Goal: Task Accomplishment & Management: Use online tool/utility

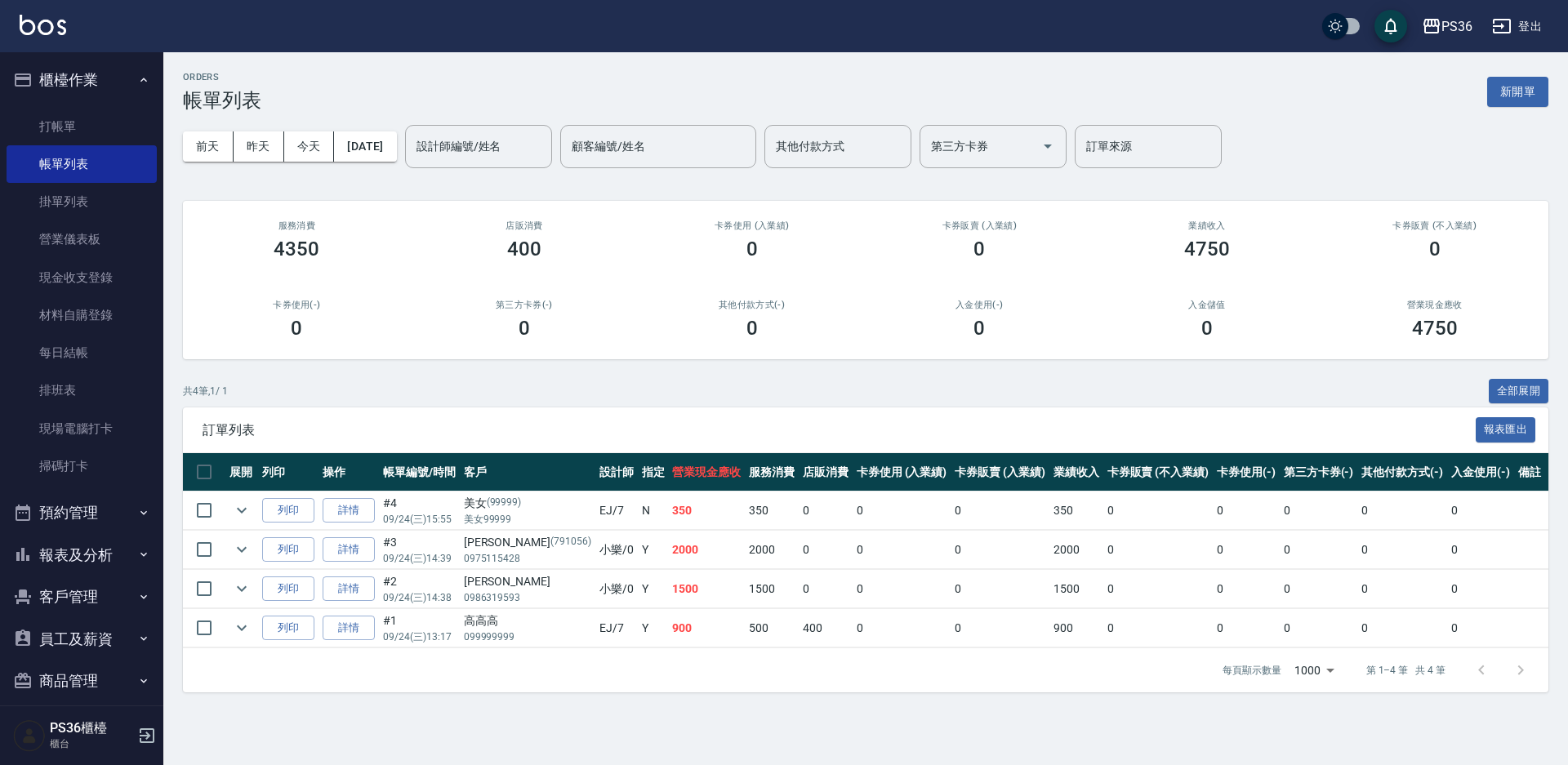
click at [1146, 741] on div "ORDERS 帳單列表 新開單 前天 昨天 今天 2025/09/24 設計師編號/姓名 設計師編號/姓名 顧客編號/姓名 顧客編號/姓名 其他付款方式 其他…" at bounding box center [784, 382] width 1568 height 765
click at [66, 114] on link "打帳單" at bounding box center [81, 127] width 150 height 38
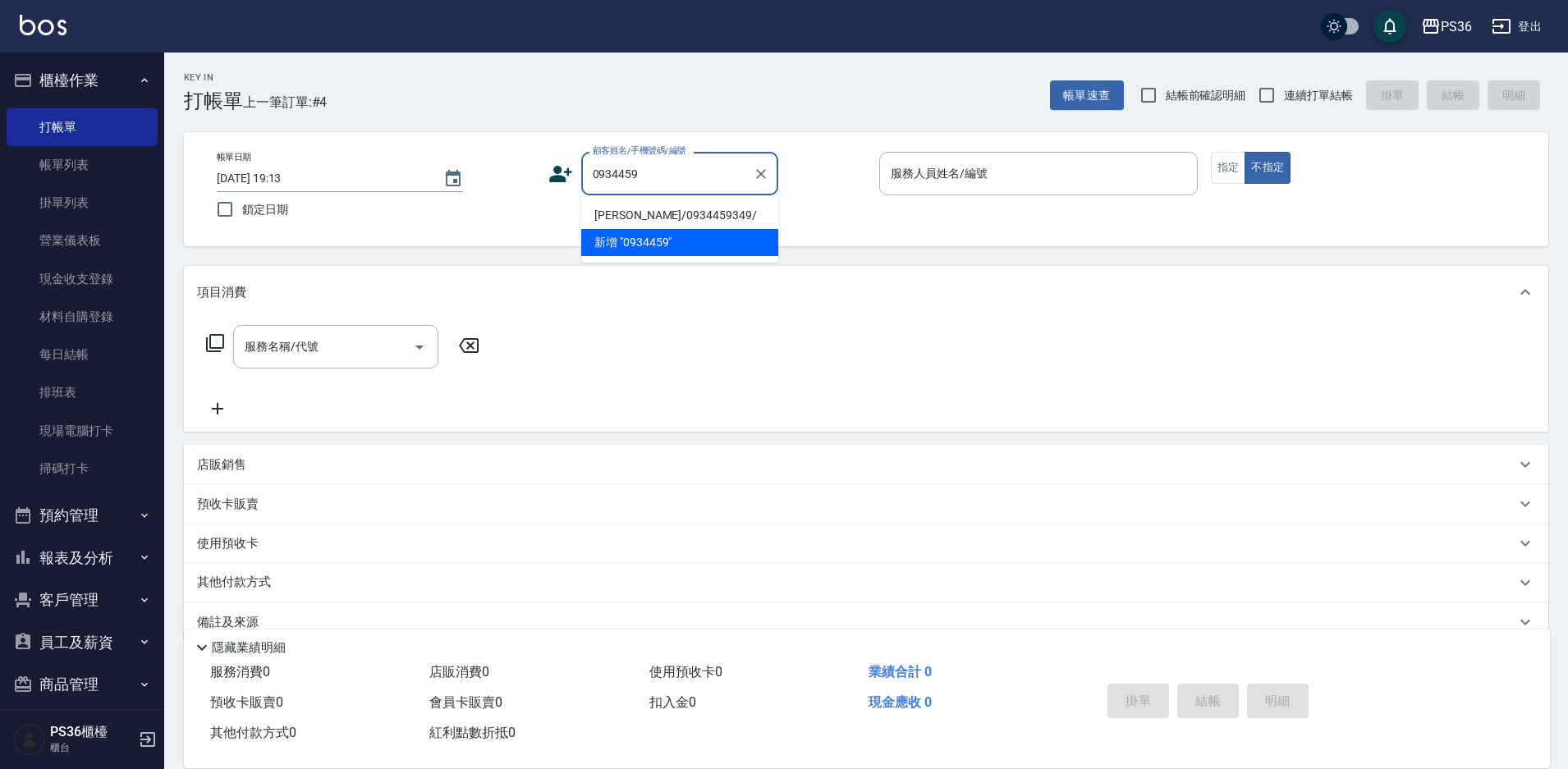
click at [704, 218] on li "邱麗潔/0934459349/" at bounding box center [679, 215] width 197 height 27
type input "邱麗潔/0934459349/"
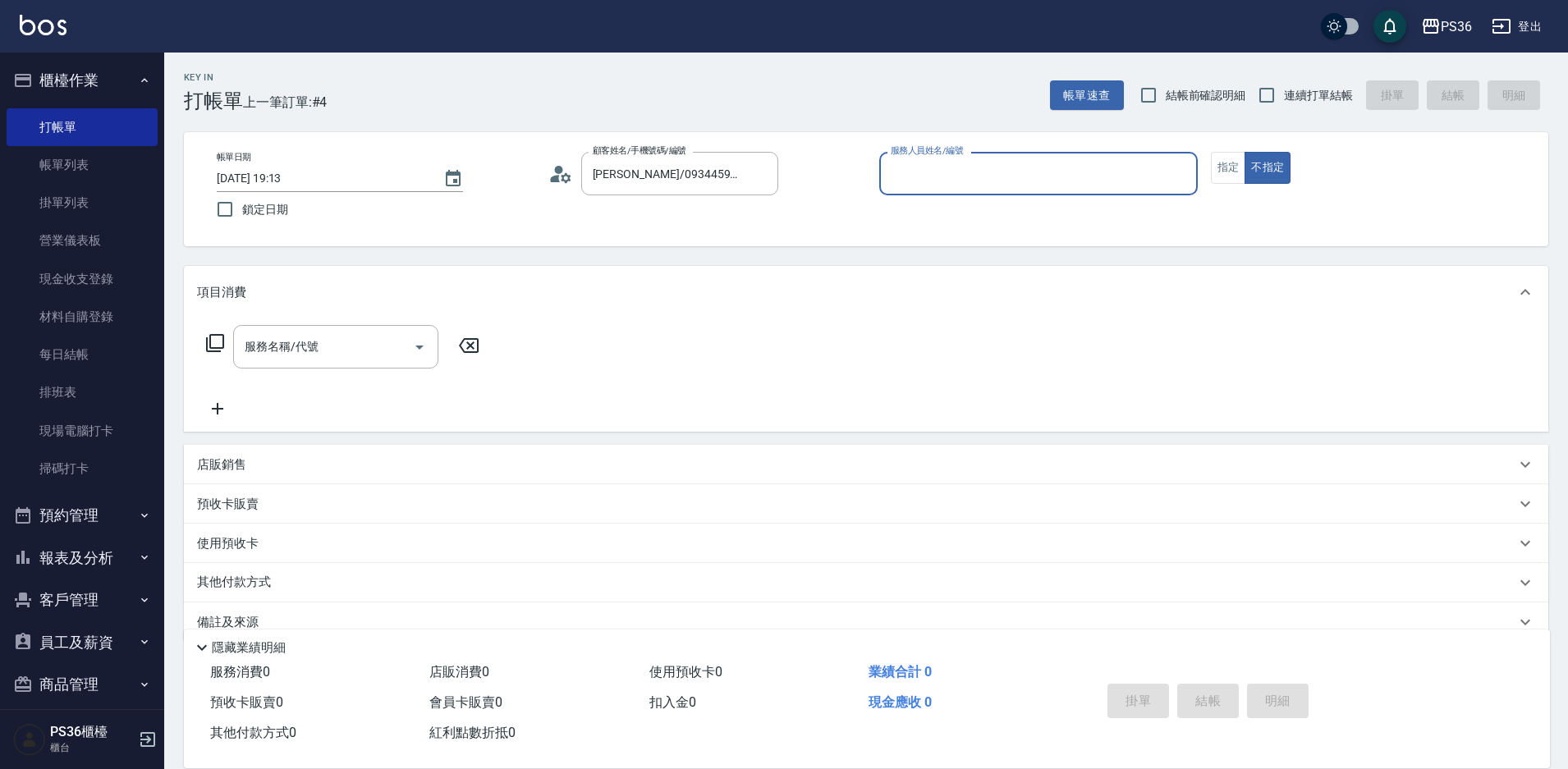
type input "EJ-7"
click at [1231, 170] on button "指定" at bounding box center [1228, 167] width 35 height 32
click at [370, 337] on input "服務名稱/代號" at bounding box center [323, 347] width 166 height 29
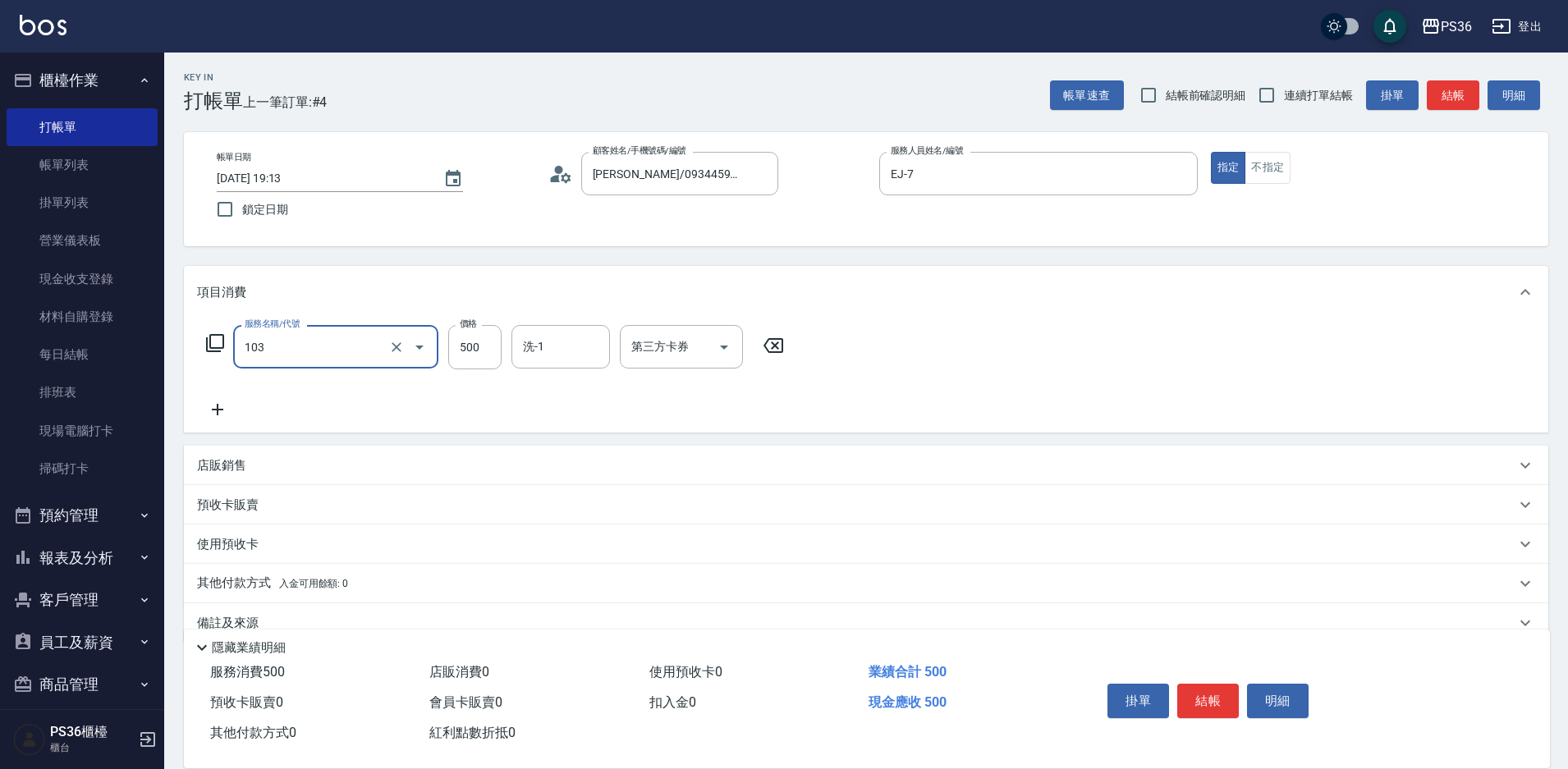
type input "B級洗剪(103)"
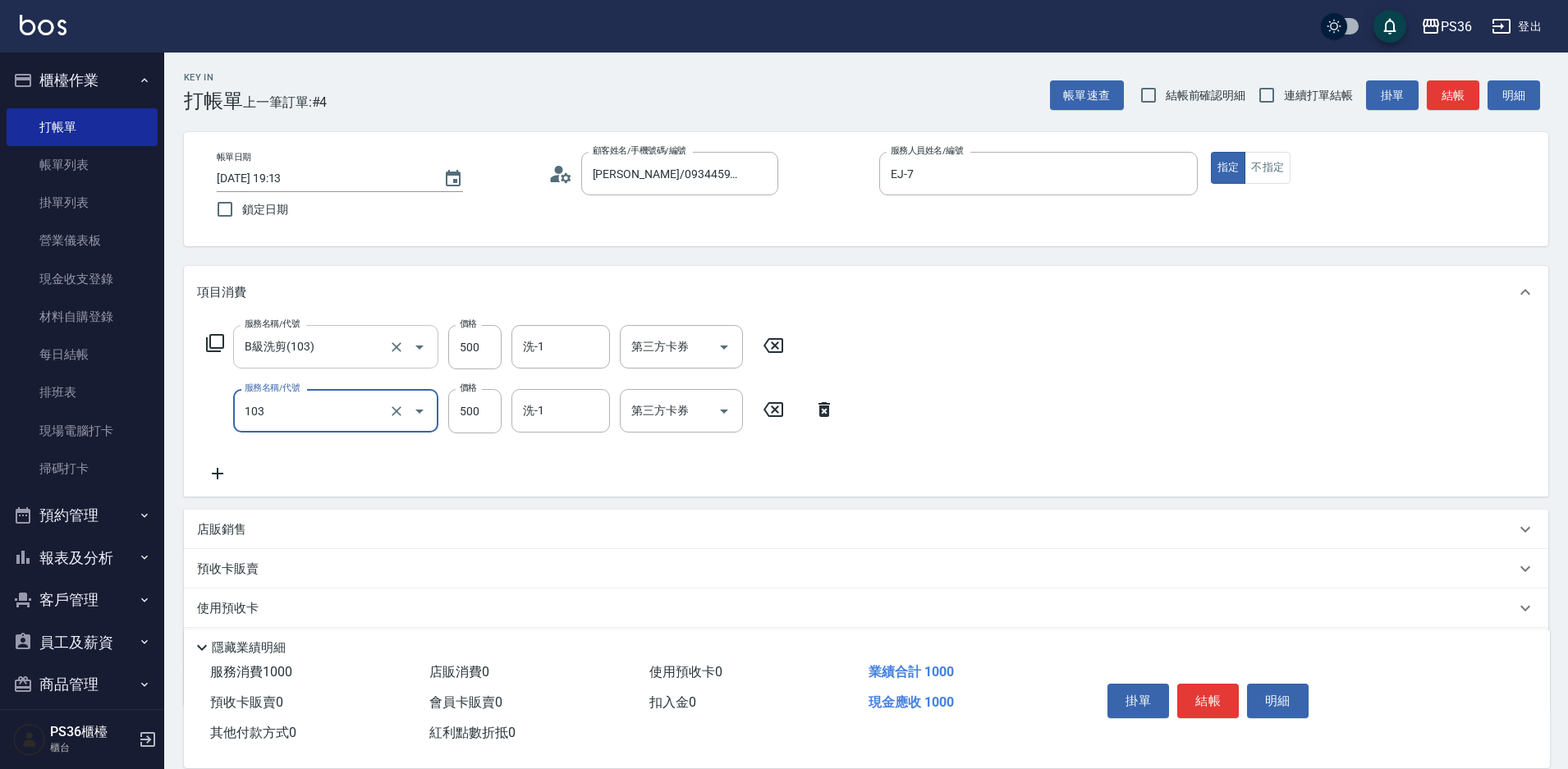
type input "B級洗剪(103)"
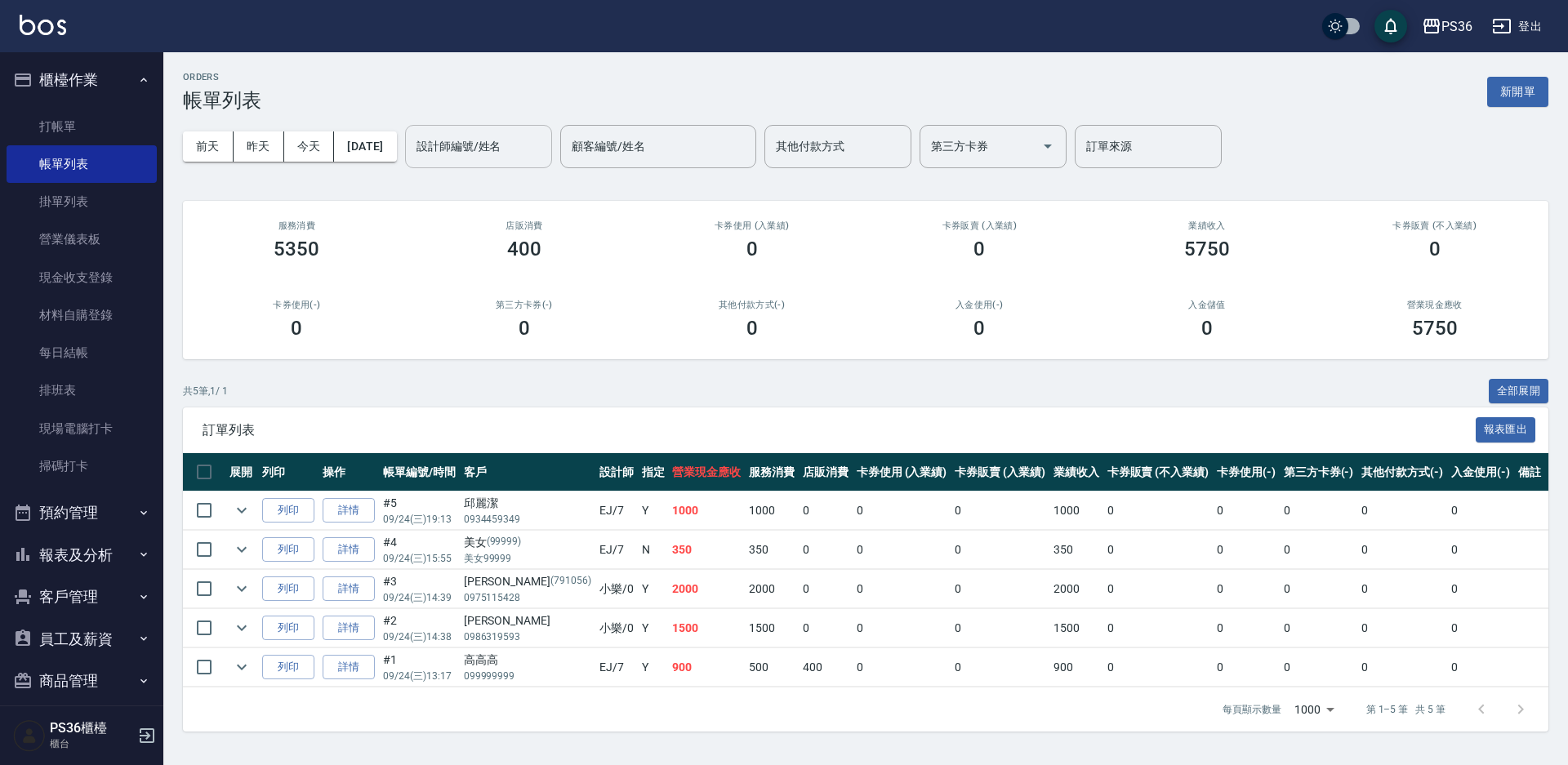
click at [489, 154] on input "設計師編號/姓名" at bounding box center [479, 146] width 132 height 29
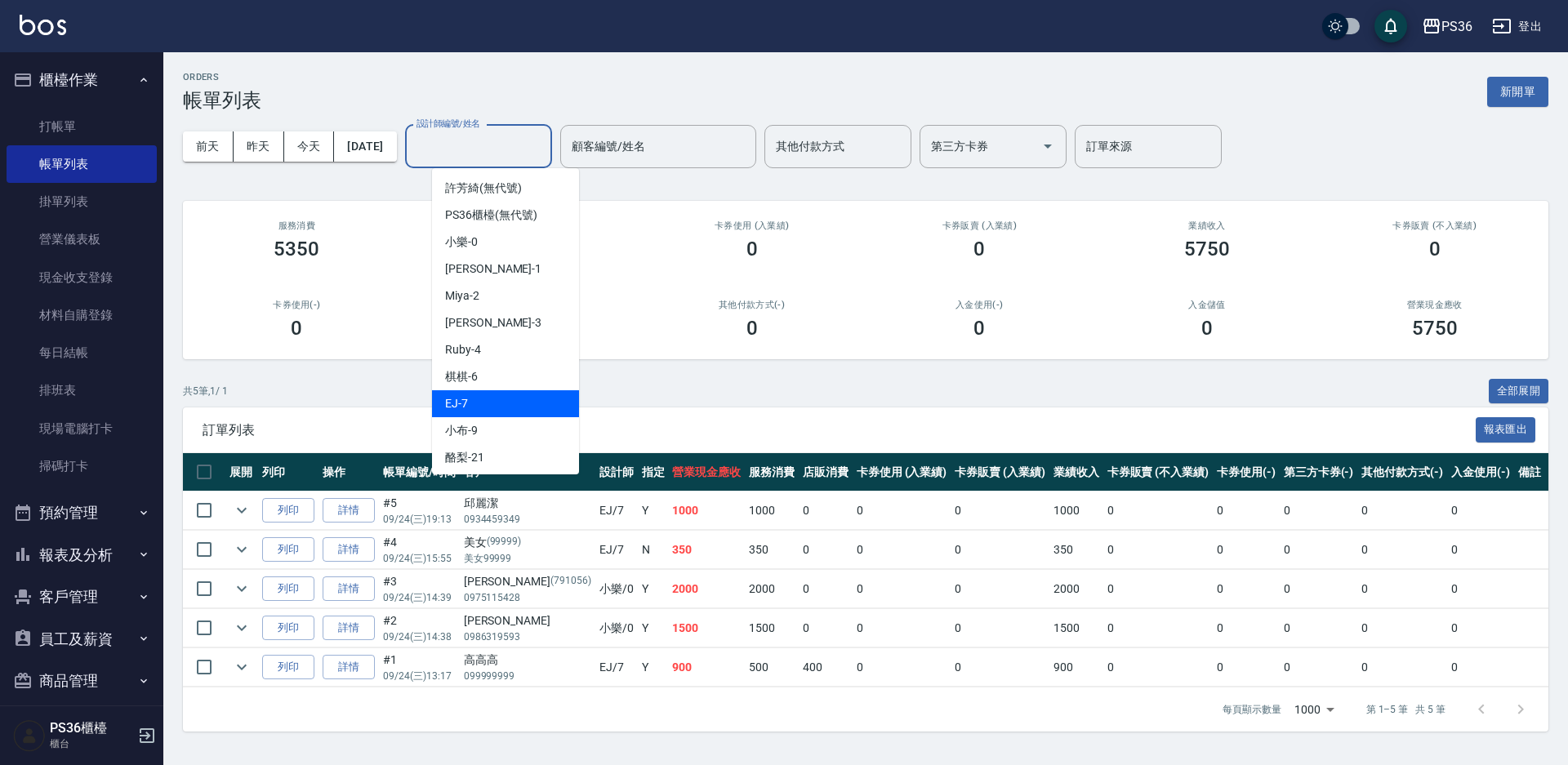
click at [548, 397] on div "EJ -7" at bounding box center [506, 403] width 147 height 27
type input "EJ-7"
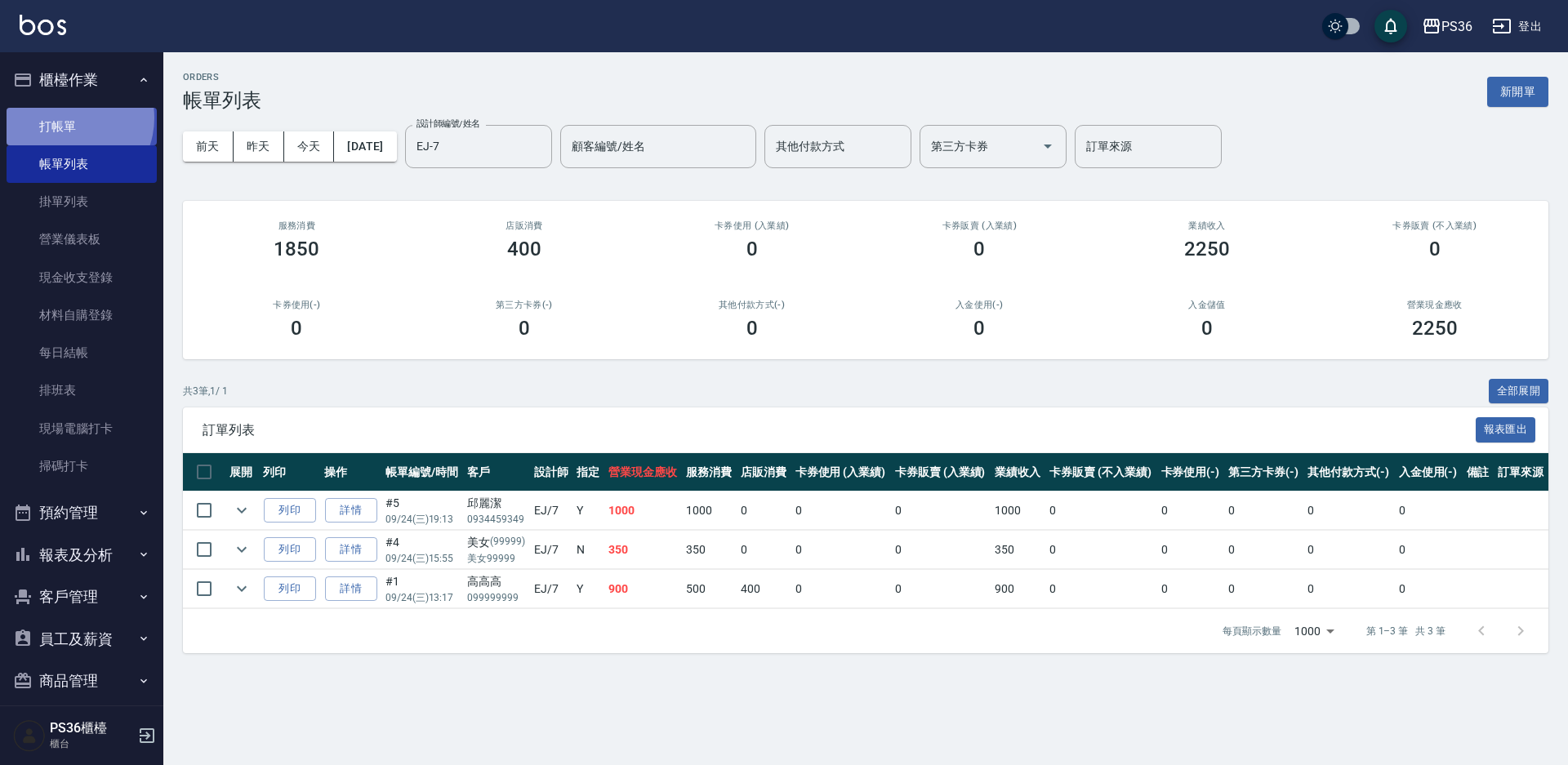
click at [66, 118] on link "打帳單" at bounding box center [81, 127] width 150 height 38
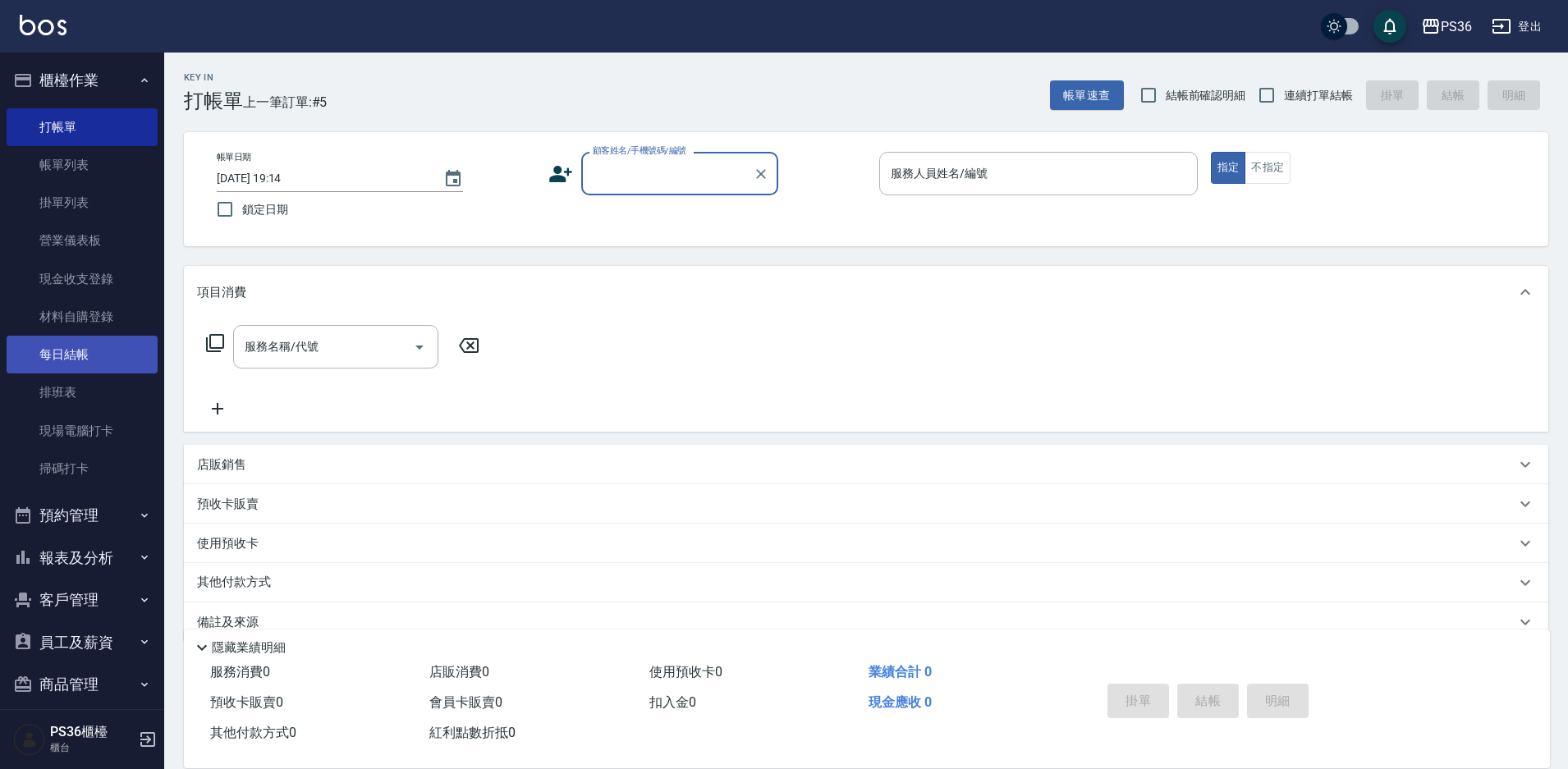
click at [80, 346] on link "每日結帳" at bounding box center [82, 355] width 151 height 38
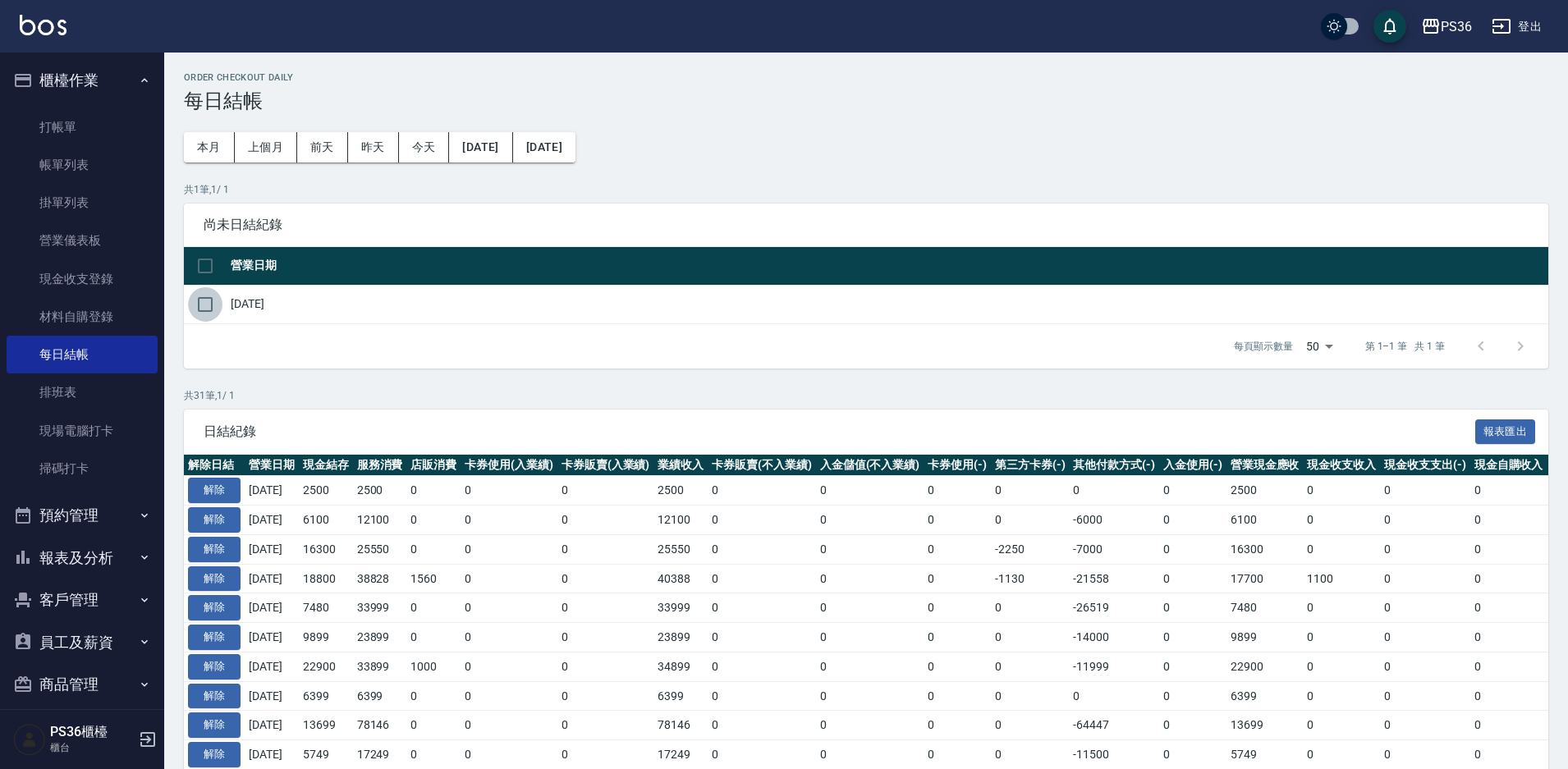
click at [197, 305] on input "checkbox" at bounding box center [206, 305] width 35 height 35
checkbox input "true"
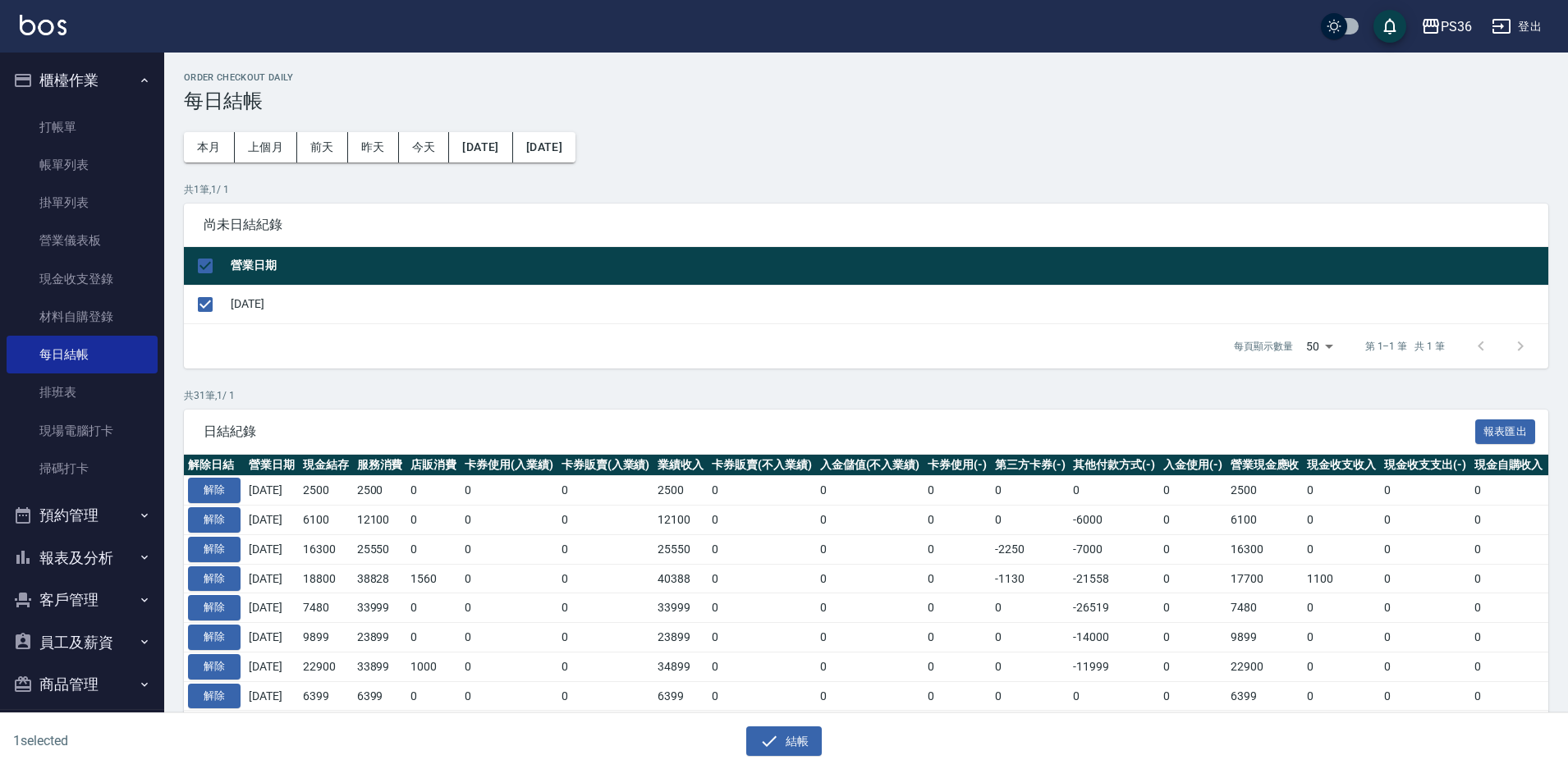
click at [796, 761] on div "1 selected 結帳" at bounding box center [784, 741] width 1568 height 56
click at [767, 731] on icon "button" at bounding box center [769, 741] width 20 height 20
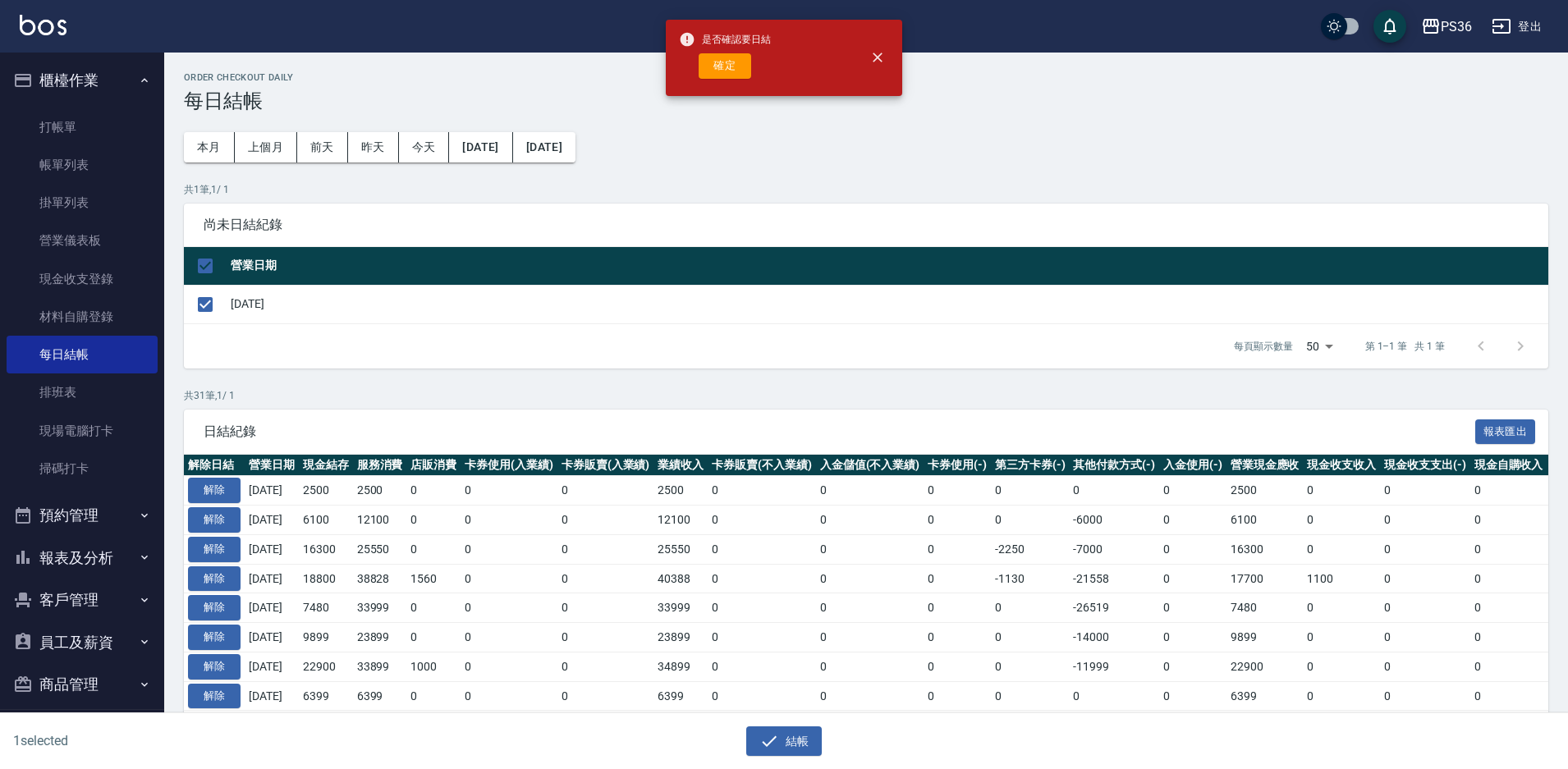
click at [695, 68] on div "確定" at bounding box center [725, 66] width 92 height 25
click at [697, 67] on div "確定" at bounding box center [725, 66] width 92 height 25
click at [736, 66] on button "確定" at bounding box center [725, 66] width 53 height 25
checkbox input "false"
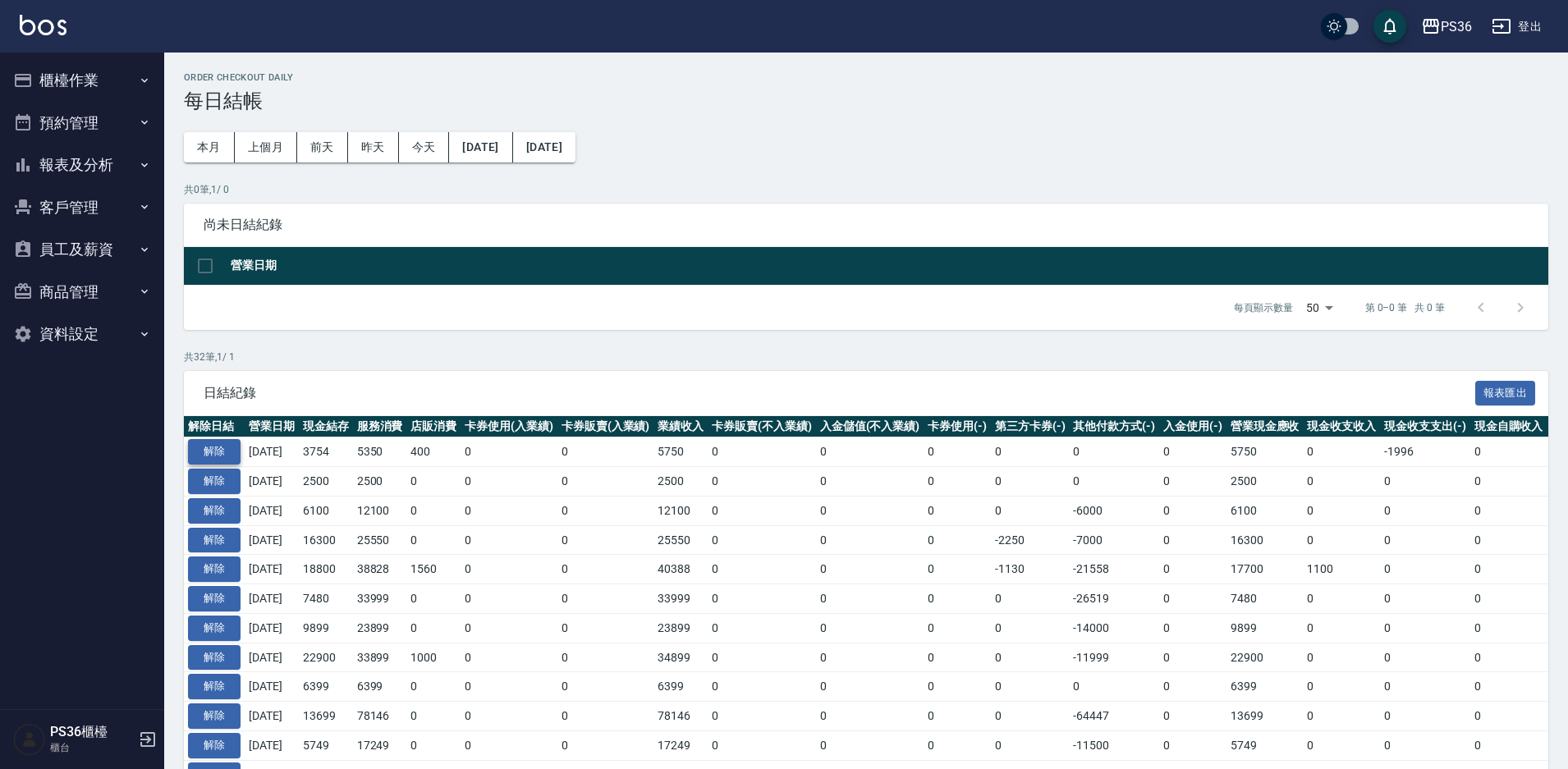
click at [219, 449] on button "解除" at bounding box center [215, 452] width 53 height 25
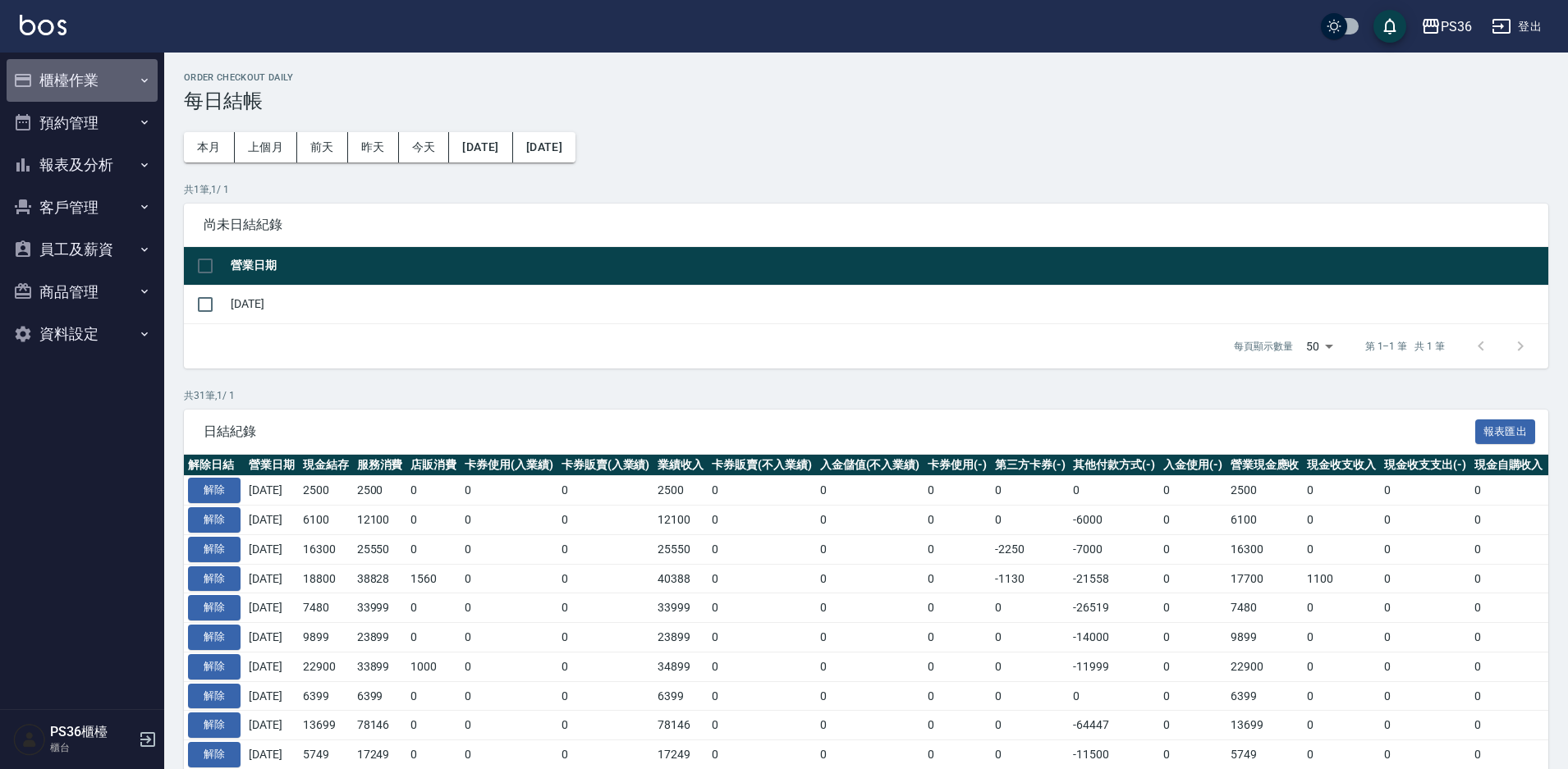
click at [80, 78] on button "櫃檯作業" at bounding box center [82, 80] width 151 height 43
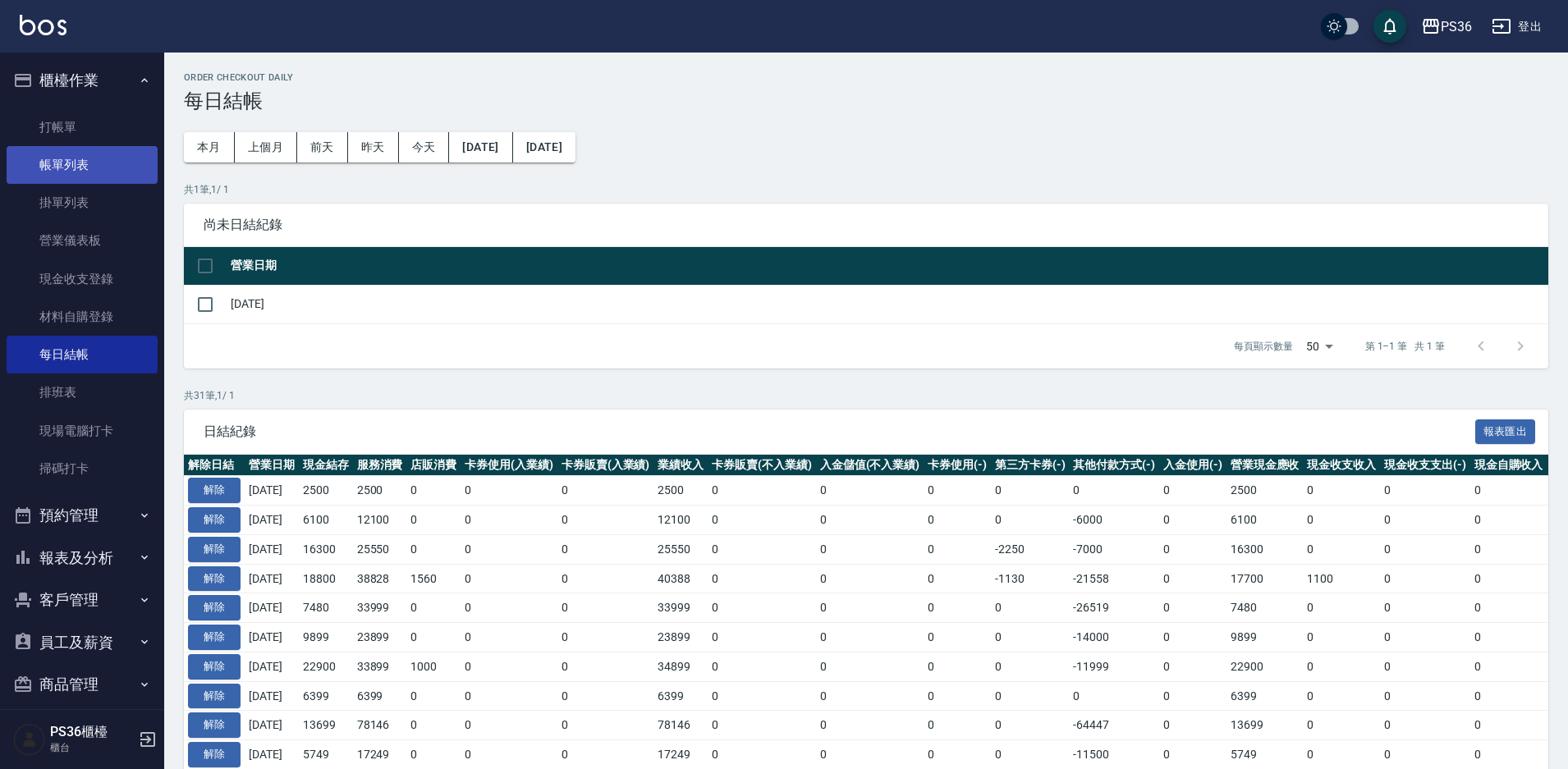
click at [65, 157] on link "帳單列表" at bounding box center [82, 165] width 151 height 38
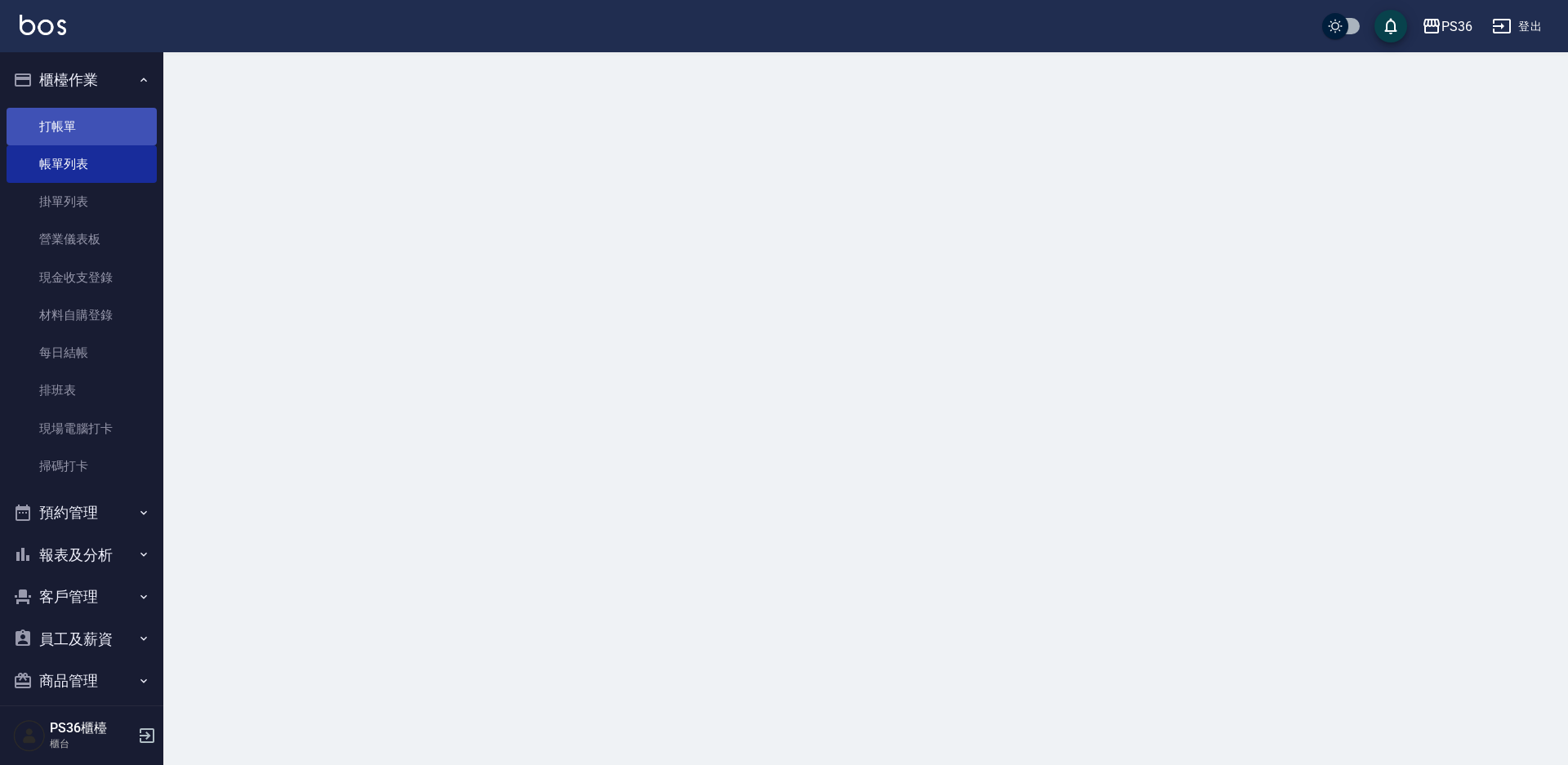
click at [68, 129] on link "打帳單" at bounding box center [81, 127] width 150 height 38
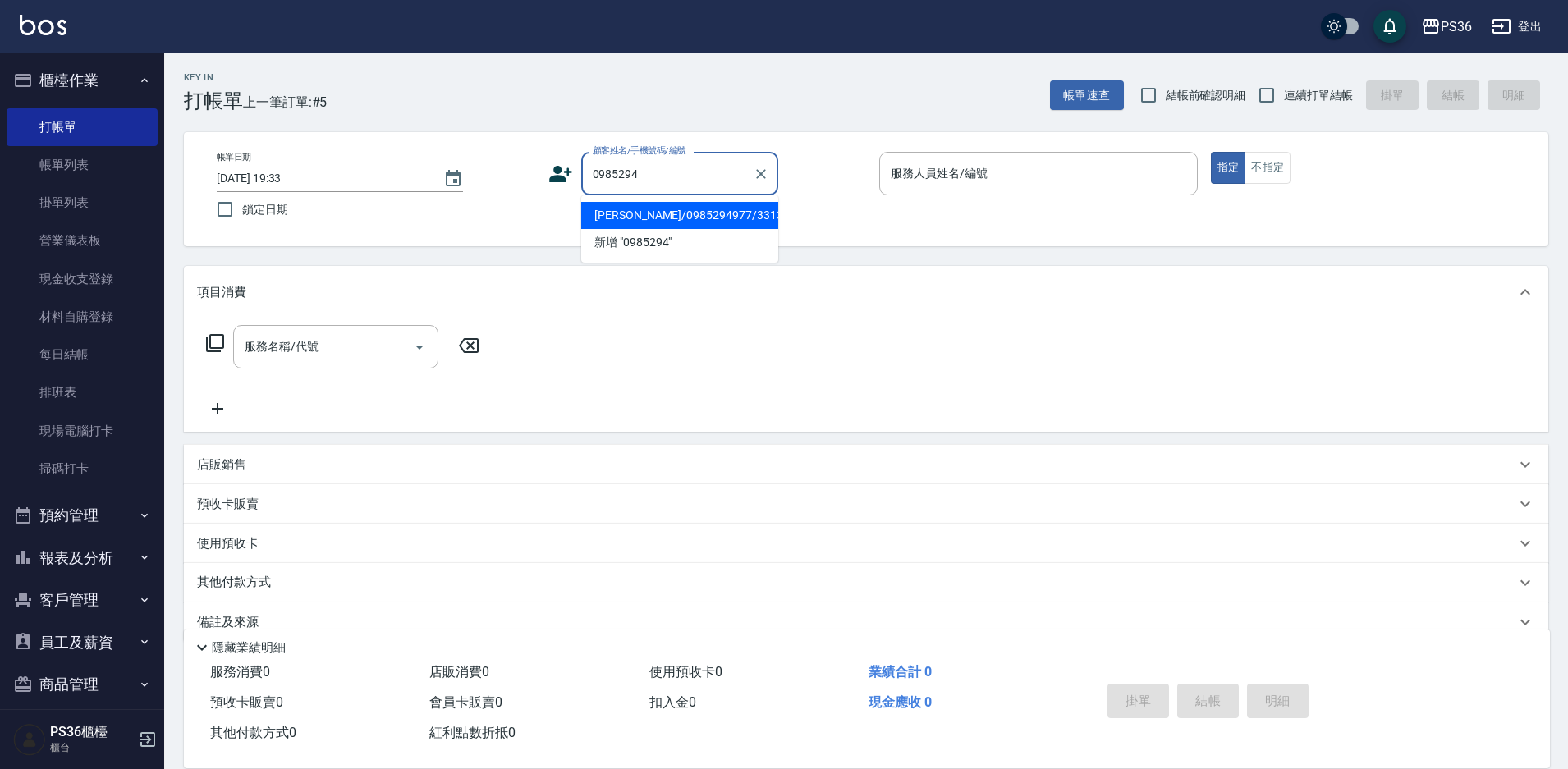
click at [650, 214] on li "[PERSON_NAME]/0985294977/331350" at bounding box center [679, 215] width 197 height 27
type input "[PERSON_NAME]/0985294977/331350"
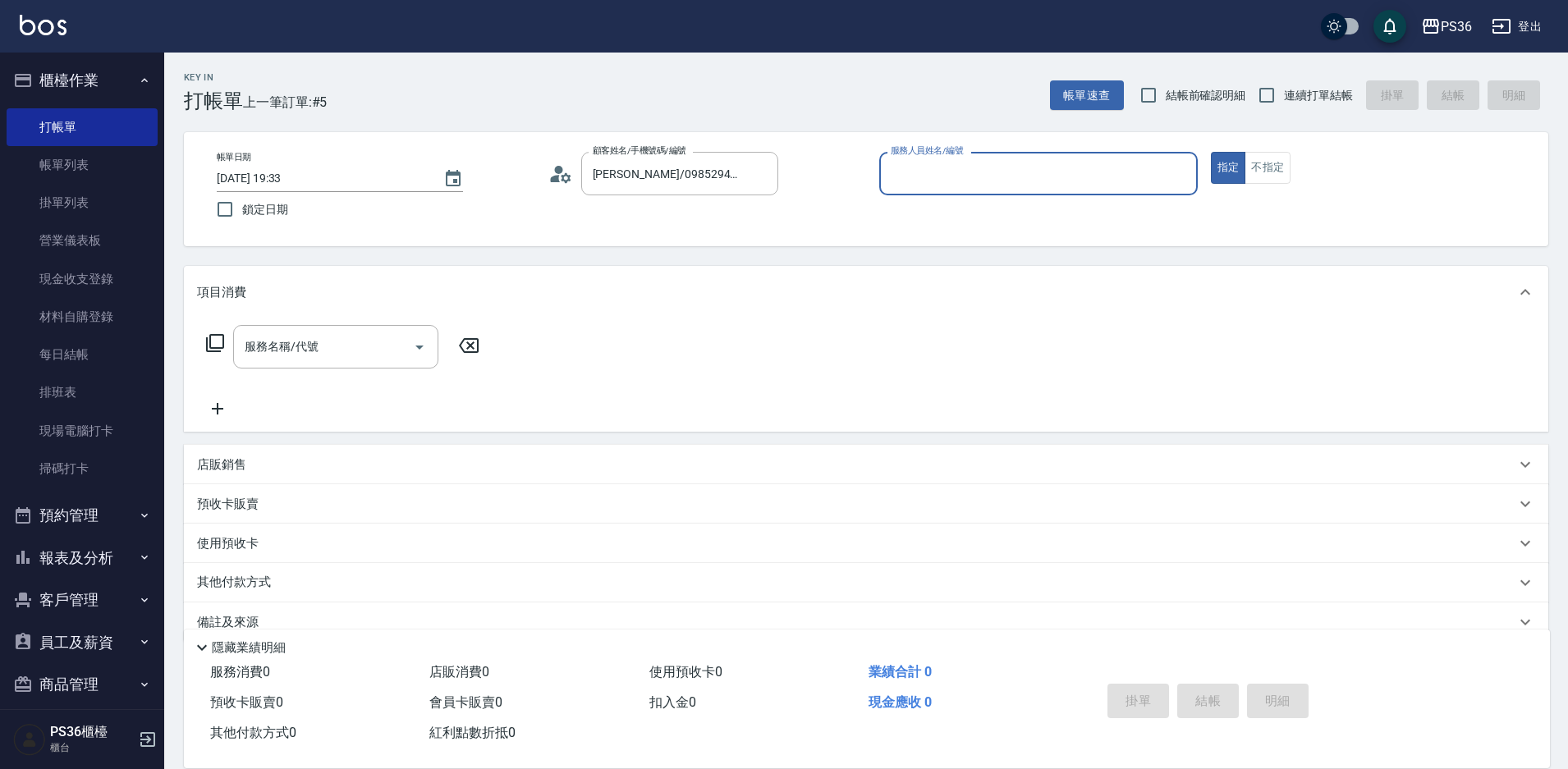
type input "Daniel-1"
click at [338, 350] on input "服務名稱/代號" at bounding box center [323, 347] width 166 height 29
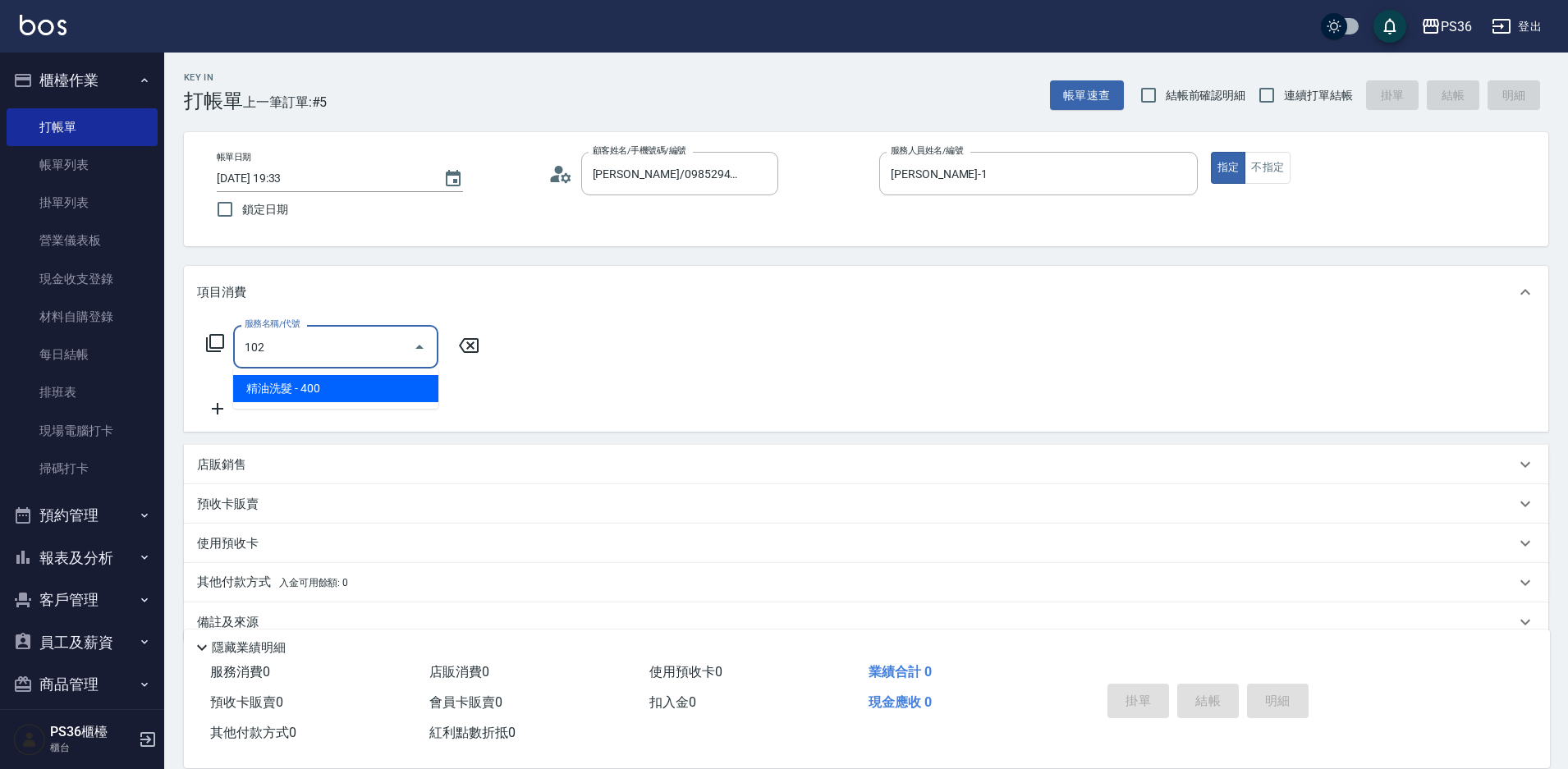
type input "精油洗髮(102)"
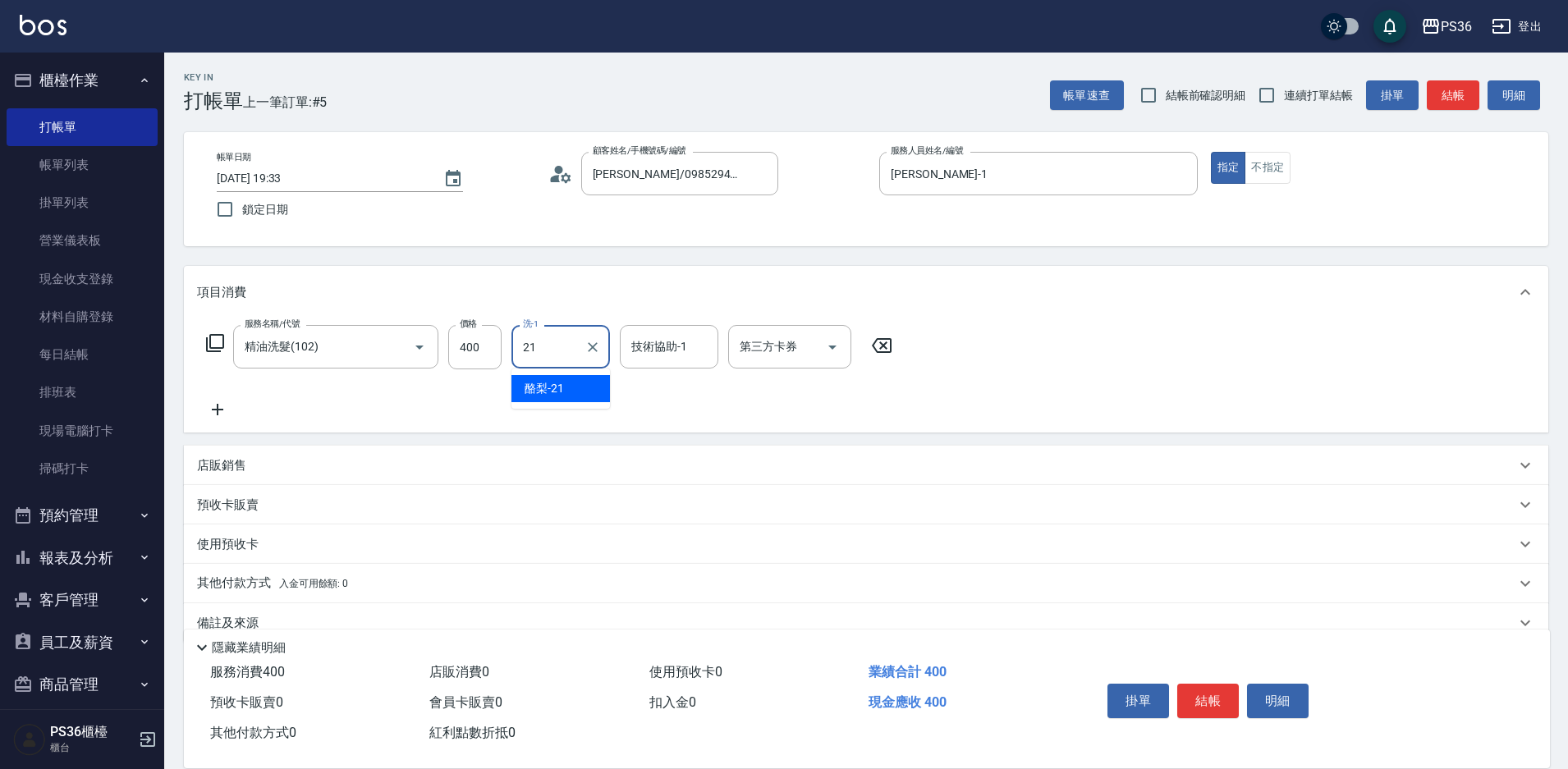
type input "酪梨-21"
click at [1221, 684] on button "結帳" at bounding box center [1208, 701] width 62 height 35
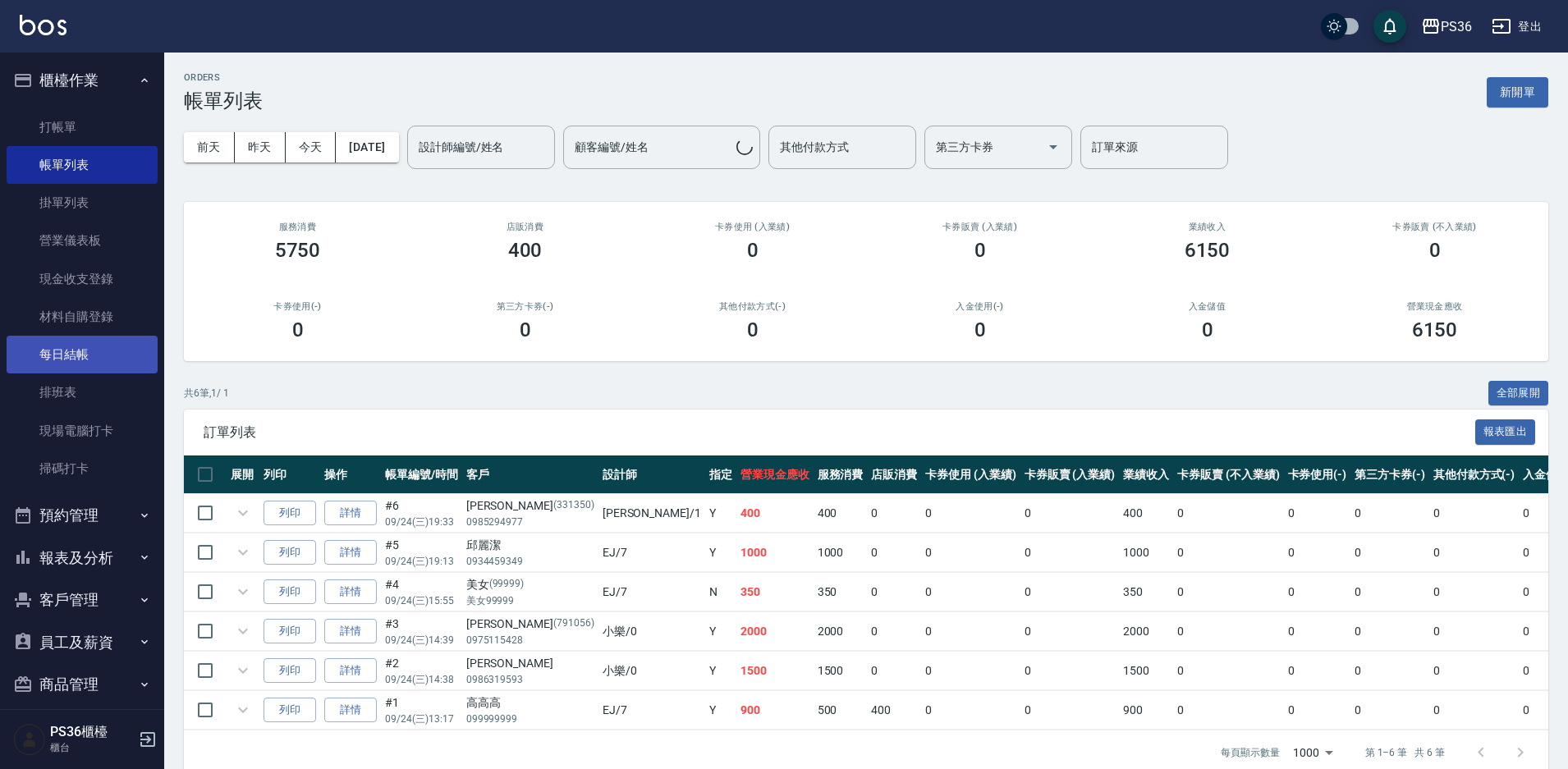
click at [65, 372] on link "每日結帳" at bounding box center [82, 355] width 151 height 38
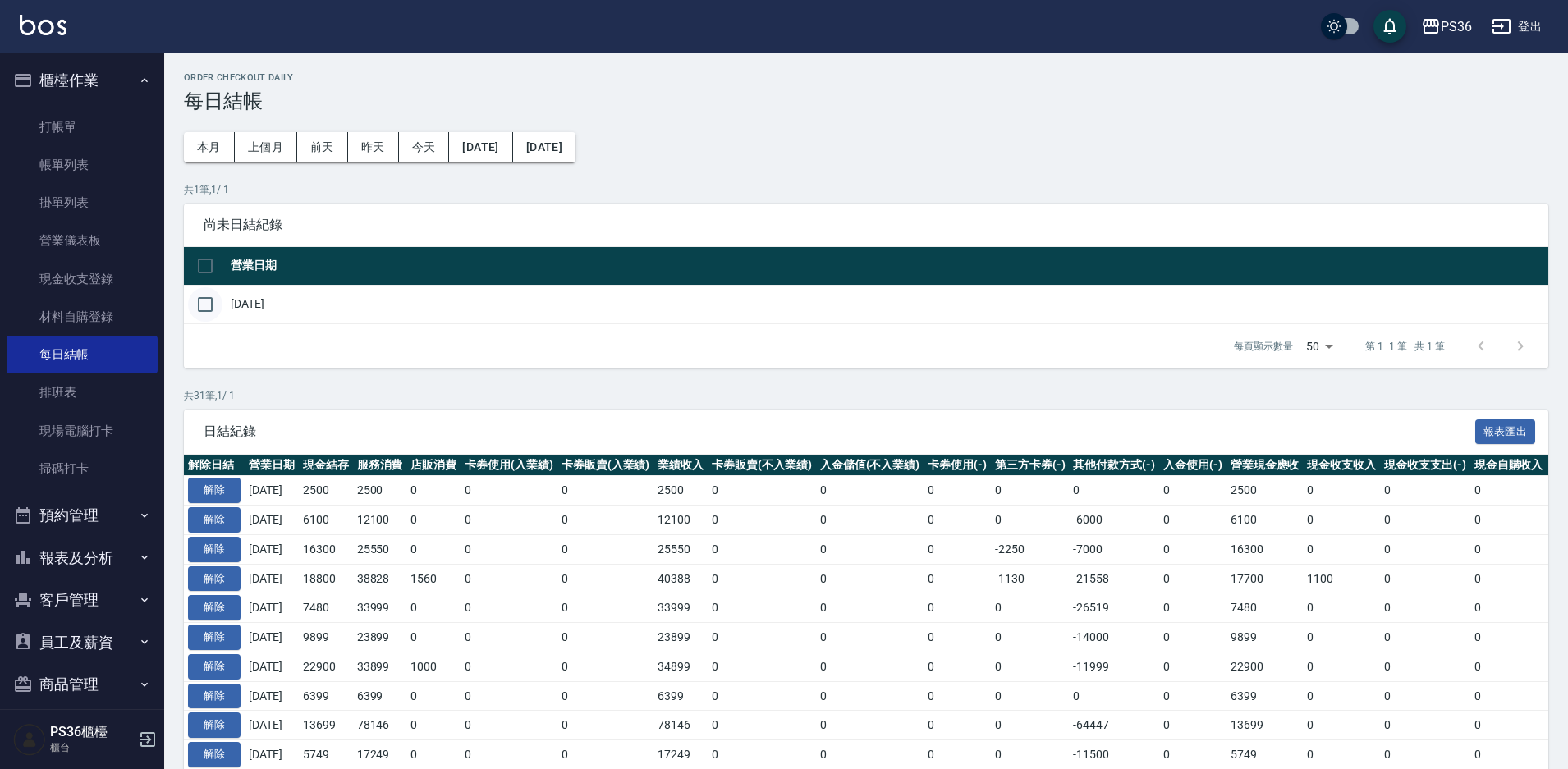
click at [208, 308] on input "checkbox" at bounding box center [206, 305] width 35 height 35
checkbox input "true"
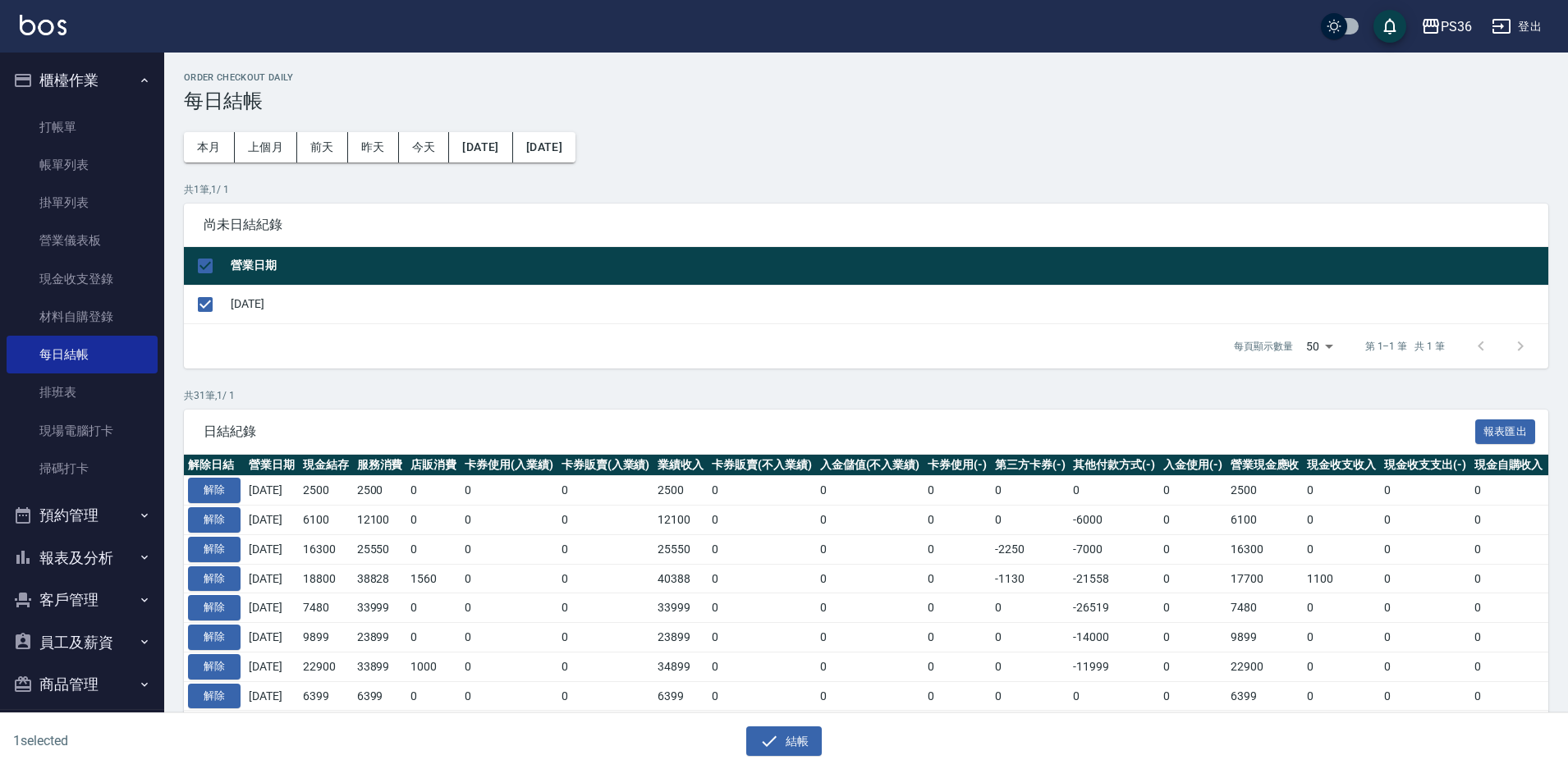
click at [763, 724] on div "結帳" at bounding box center [778, 734] width 778 height 44
click at [766, 728] on button "結帳" at bounding box center [785, 741] width 76 height 30
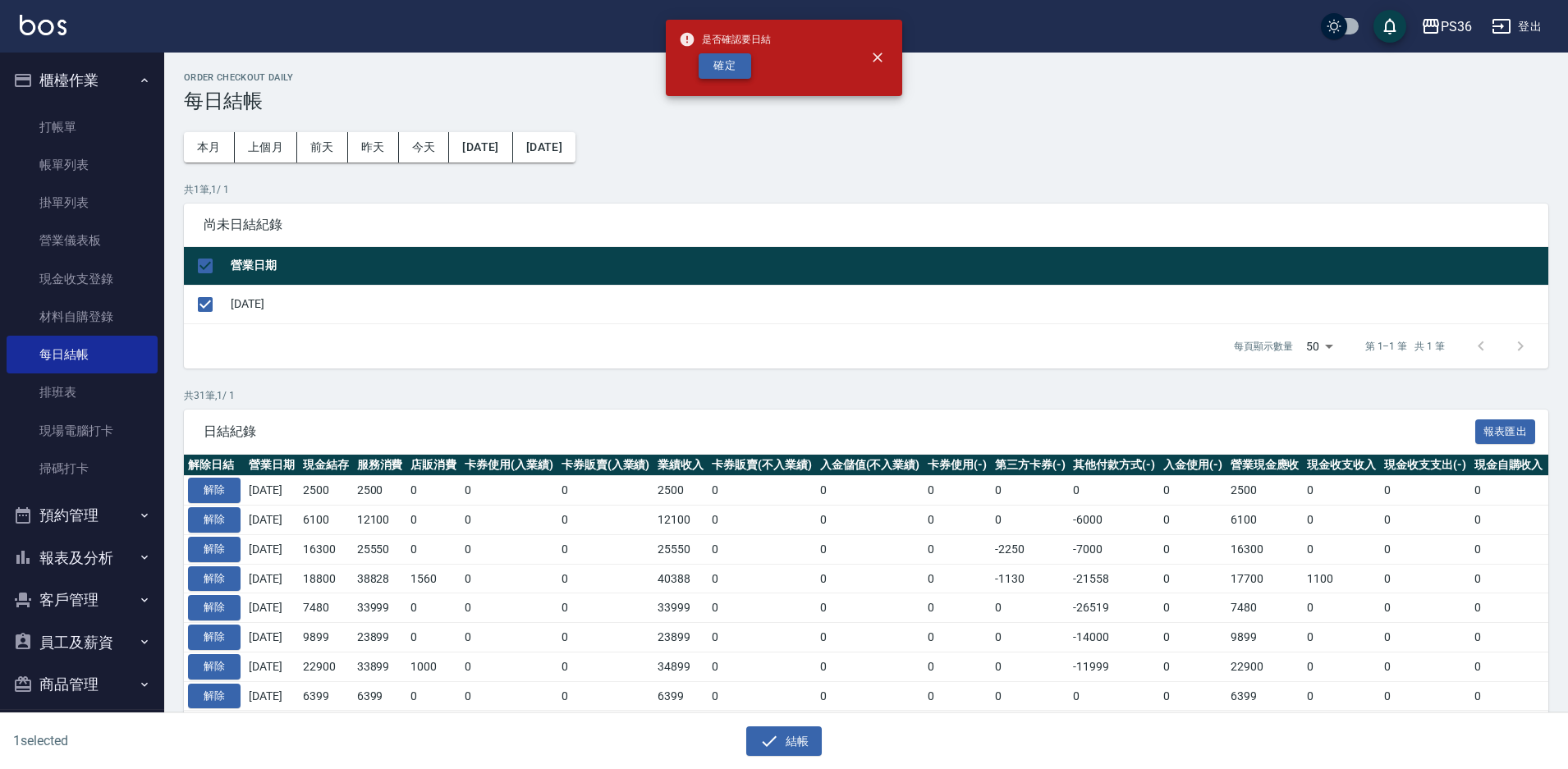
click at [715, 65] on button "確定" at bounding box center [725, 66] width 53 height 25
checkbox input "false"
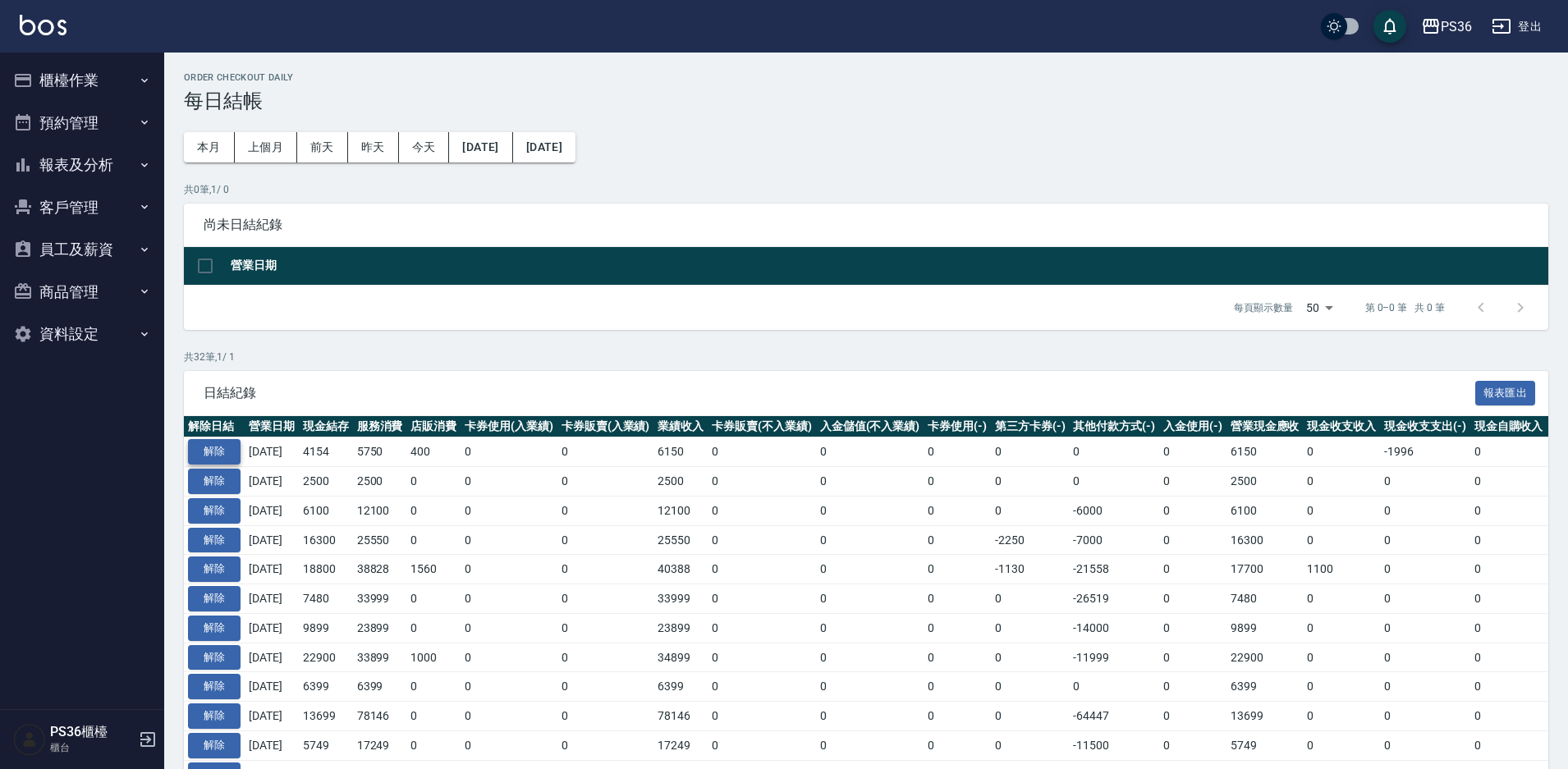
click at [206, 444] on button "解除" at bounding box center [215, 452] width 53 height 25
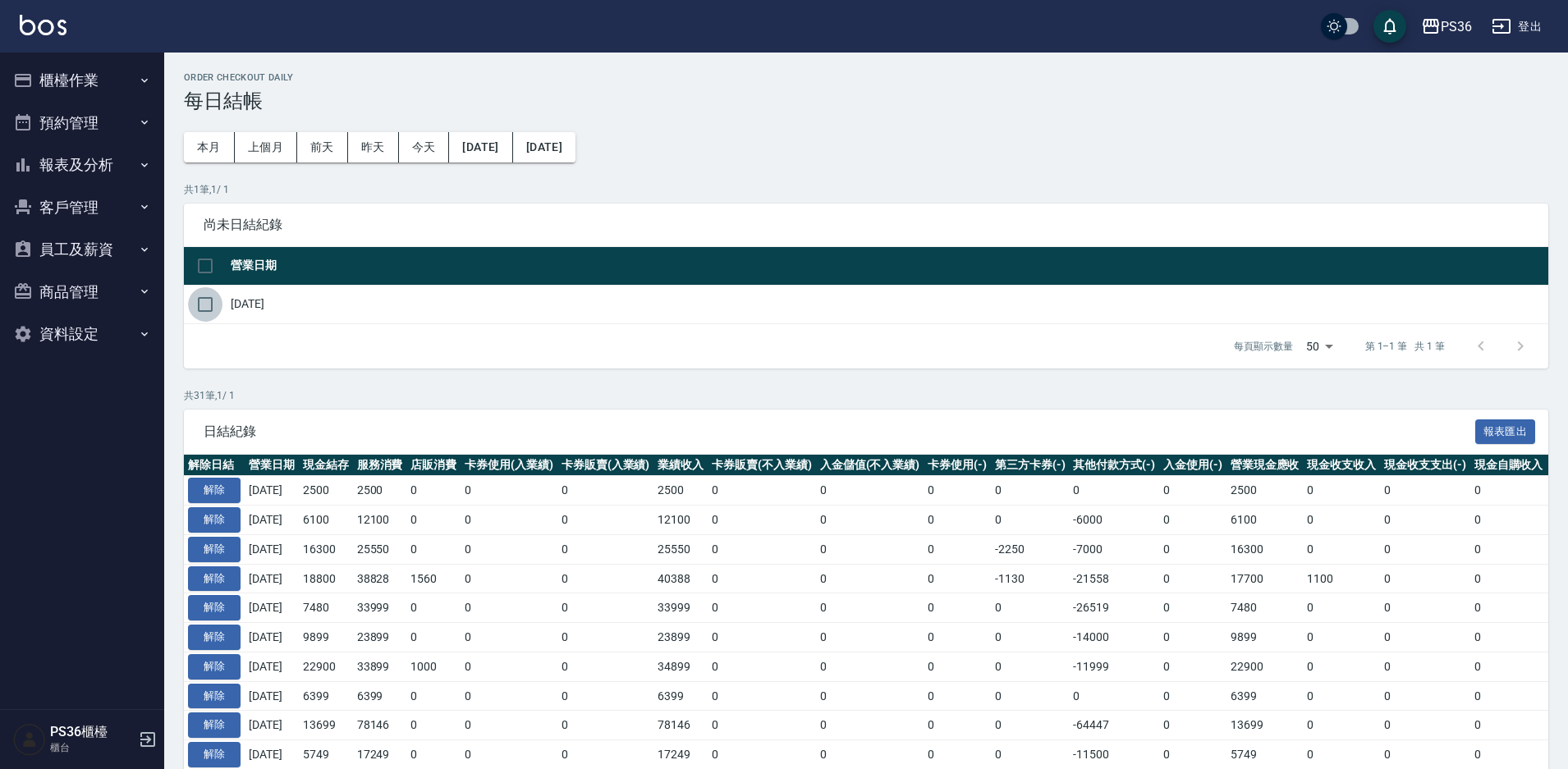
click at [199, 304] on input "checkbox" at bounding box center [206, 305] width 35 height 35
checkbox input "true"
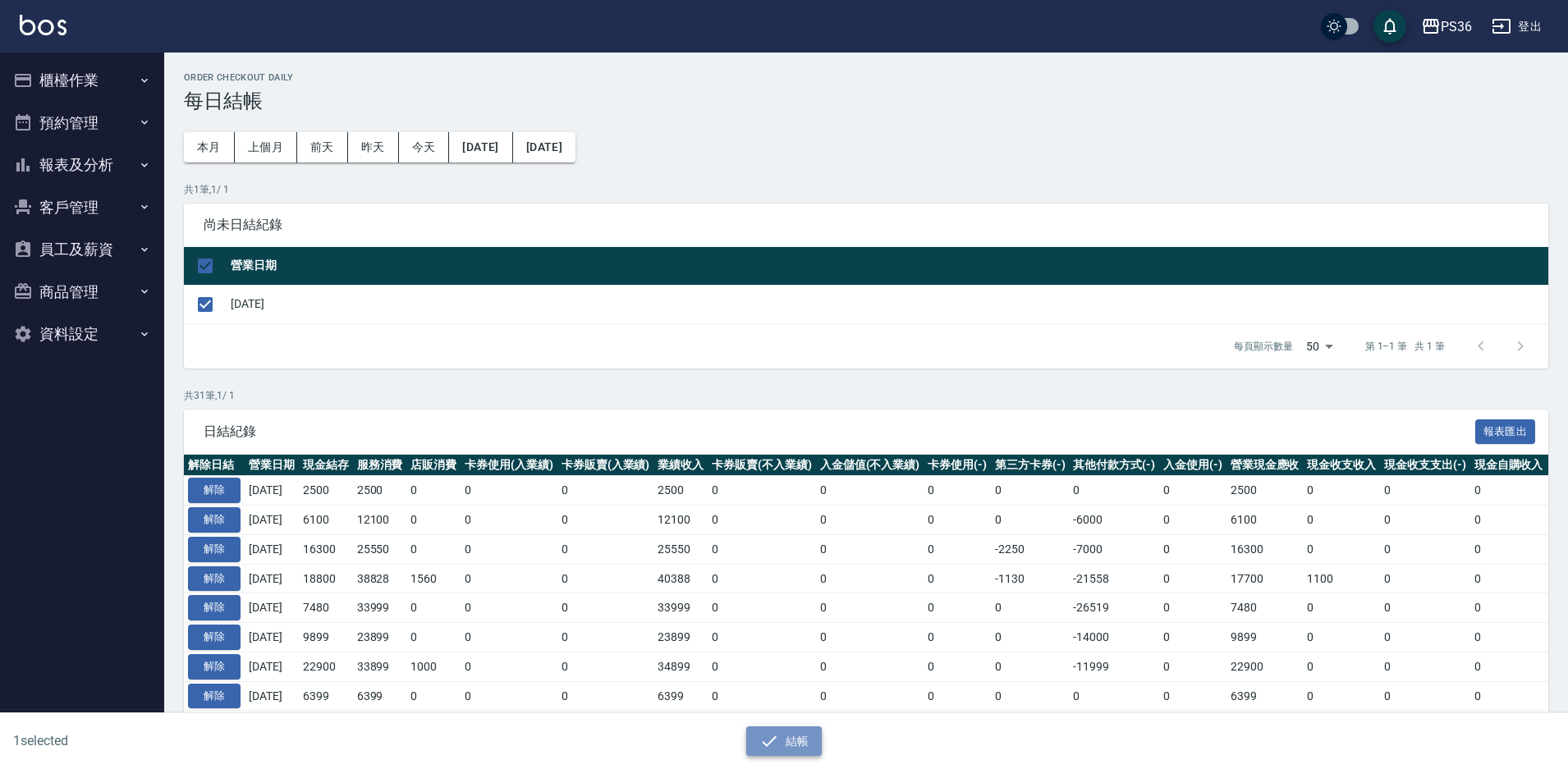
click at [797, 747] on button "結帳" at bounding box center [785, 741] width 76 height 30
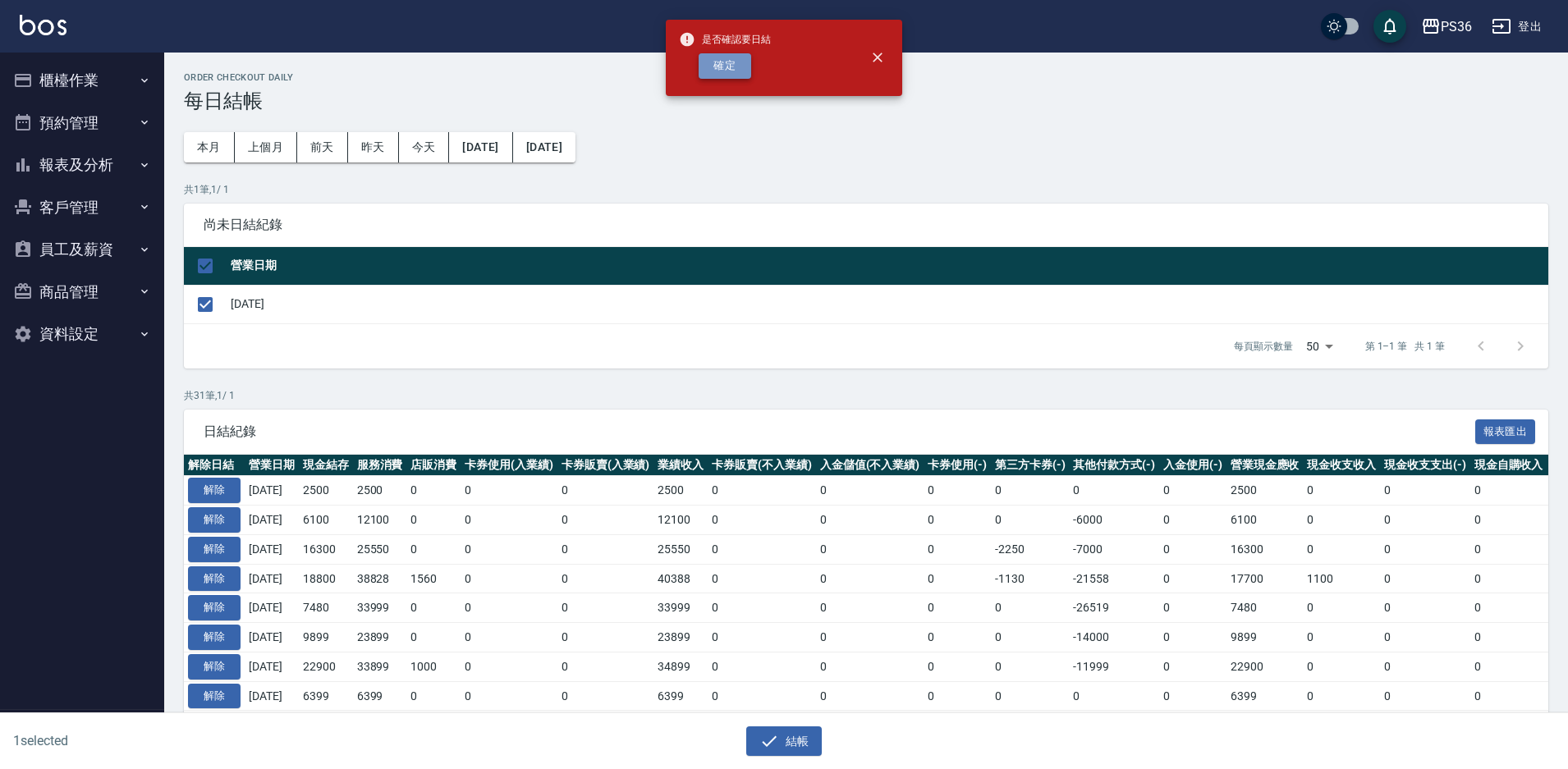
click at [721, 57] on button "確定" at bounding box center [725, 66] width 53 height 25
checkbox input "false"
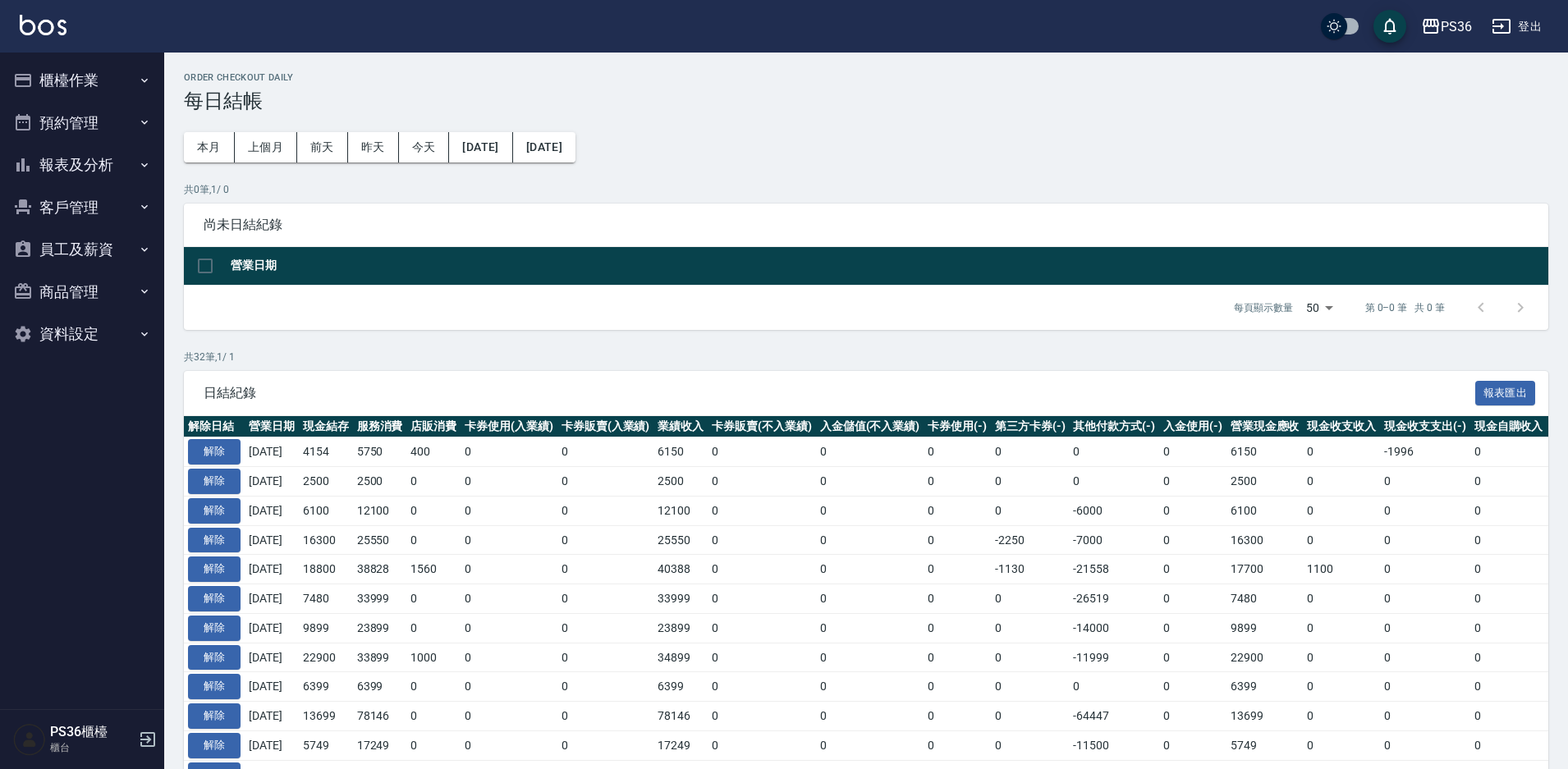
click at [53, 167] on button "報表及分析" at bounding box center [82, 165] width 151 height 43
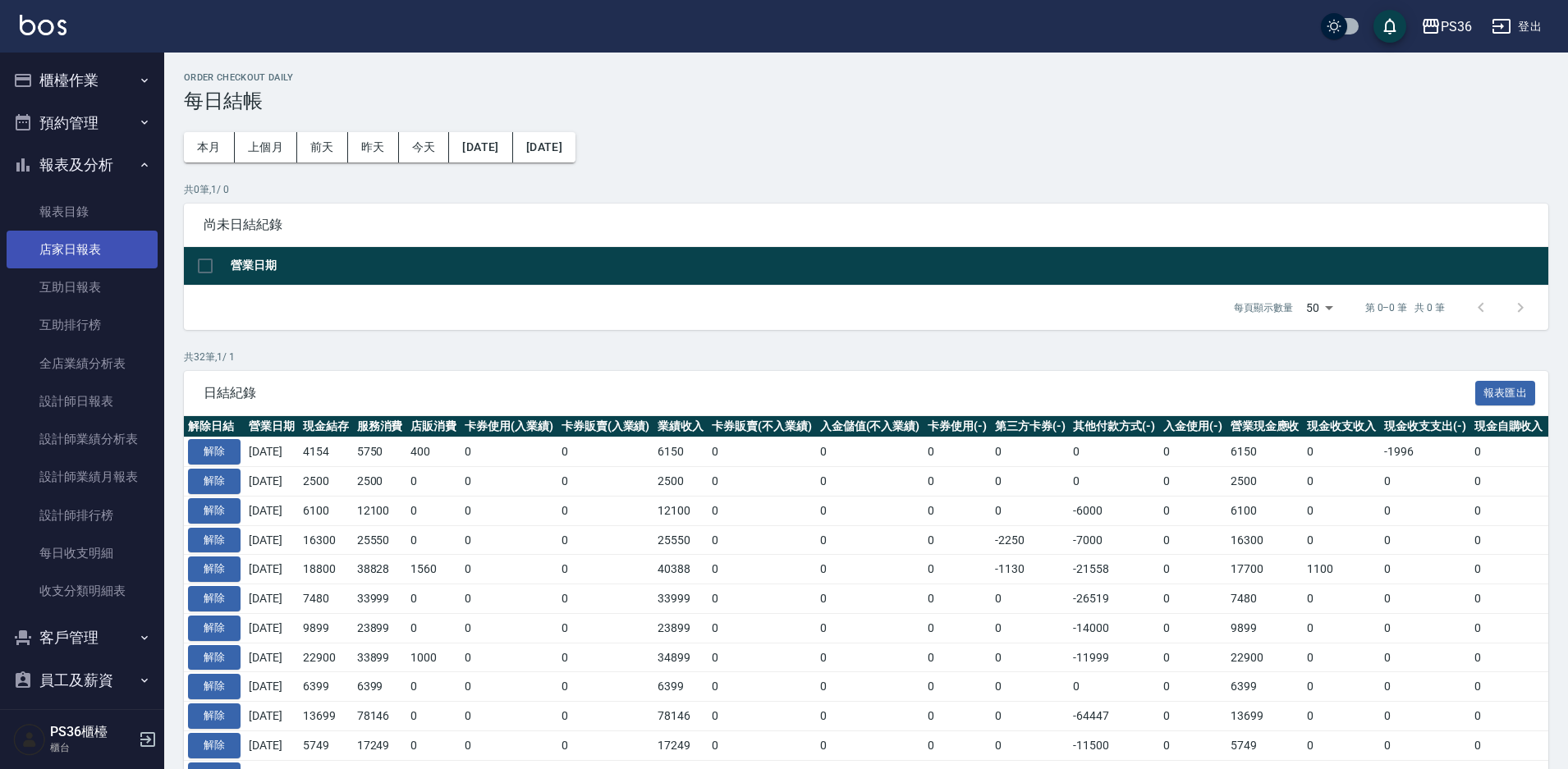
click at [62, 235] on link "店家日報表" at bounding box center [82, 250] width 151 height 38
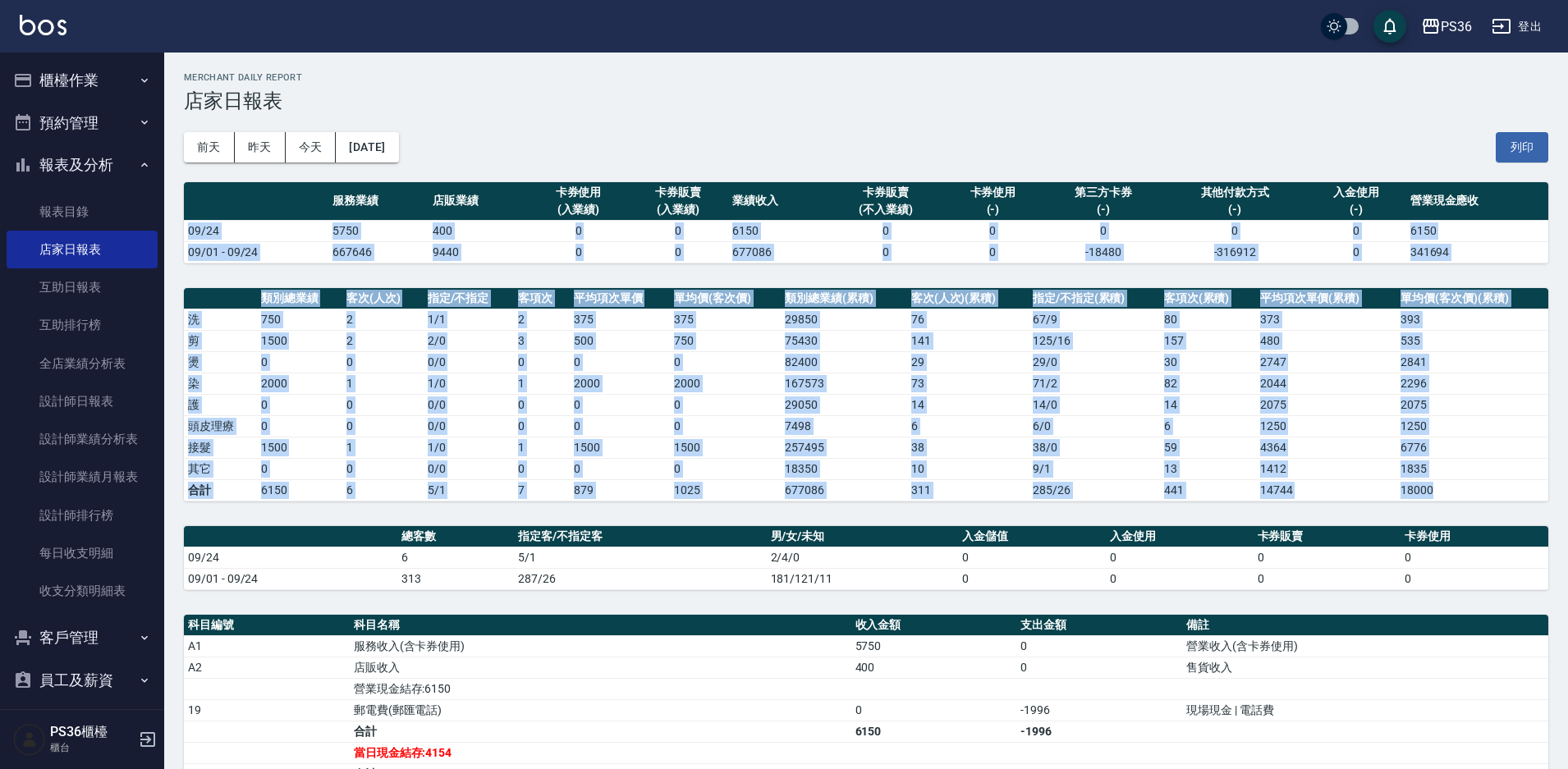
drag, startPoint x: 189, startPoint y: 227, endPoint x: 1380, endPoint y: 508, distance: 1223.7
click at [1380, 508] on div "PS36 [DATE] 店家日報表 列印時間： [DATE][PHONE_NUMBER]:39 Merchant Daily Report 店家日報表 [DA…" at bounding box center [867, 547] width 1404 height 990
click at [1380, 507] on div "PS36 [DATE] 店家日報表 列印時間： [DATE][PHONE_NUMBER]:39 Merchant Daily Report 店家日報表 [DA…" at bounding box center [867, 547] width 1404 height 990
drag, startPoint x: 188, startPoint y: 232, endPoint x: 1272, endPoint y: 535, distance: 1125.6
click at [1272, 535] on div "PS36 [DATE] 店家日報表 列印時間： [DATE][PHONE_NUMBER]:39 Merchant Daily Report 店家日報表 [DA…" at bounding box center [867, 547] width 1404 height 990
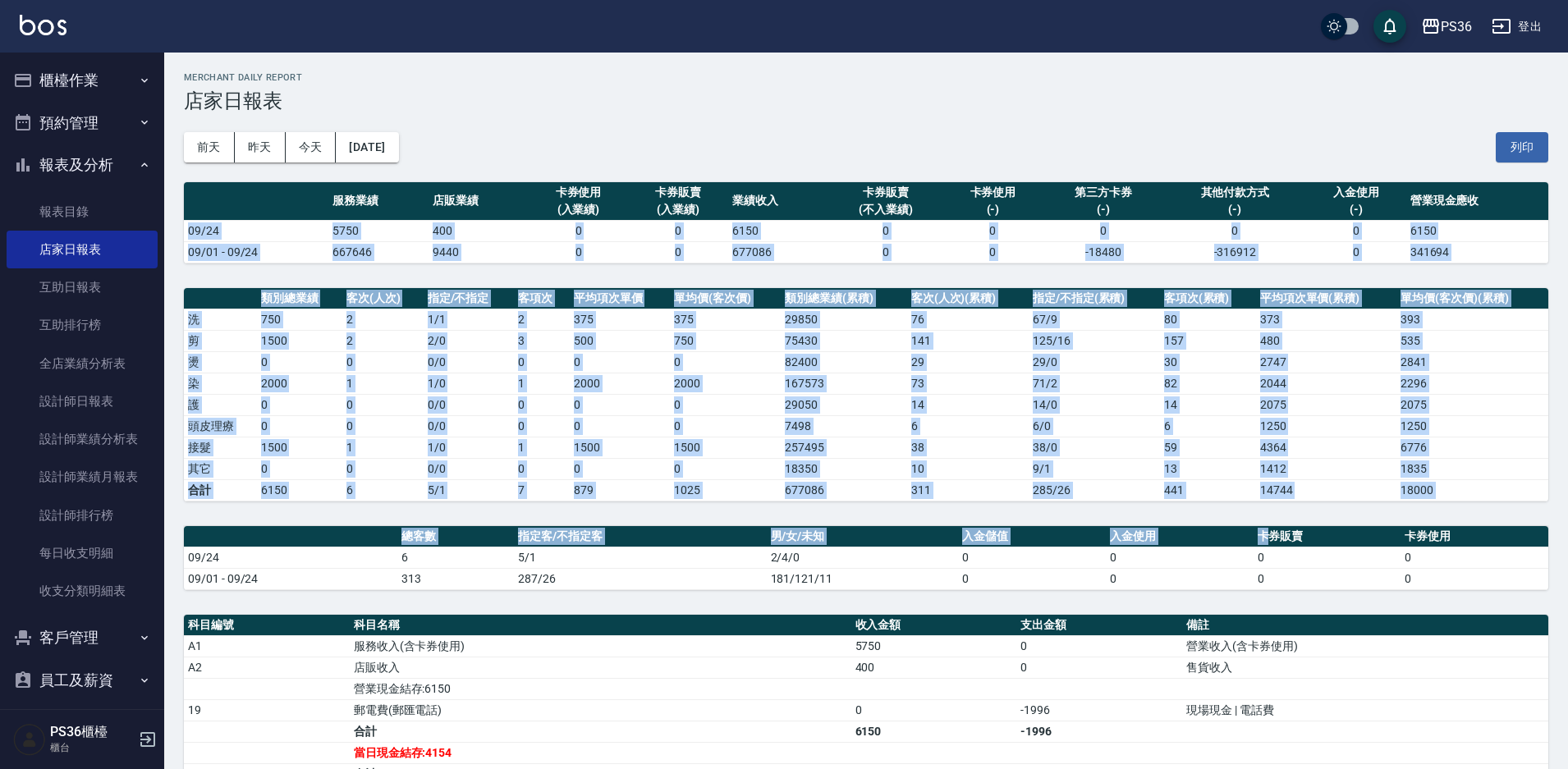
click at [1270, 543] on th "卡券販賣" at bounding box center [1327, 536] width 147 height 21
drag, startPoint x: 189, startPoint y: 227, endPoint x: 1422, endPoint y: 583, distance: 1283.4
click at [1422, 583] on div "PS36 [DATE] 店家日報表 列印時間： [DATE][PHONE_NUMBER]:39 Merchant Daily Report 店家日報表 [DA…" at bounding box center [867, 547] width 1404 height 990
click at [1422, 583] on td "0" at bounding box center [1474, 578] width 147 height 21
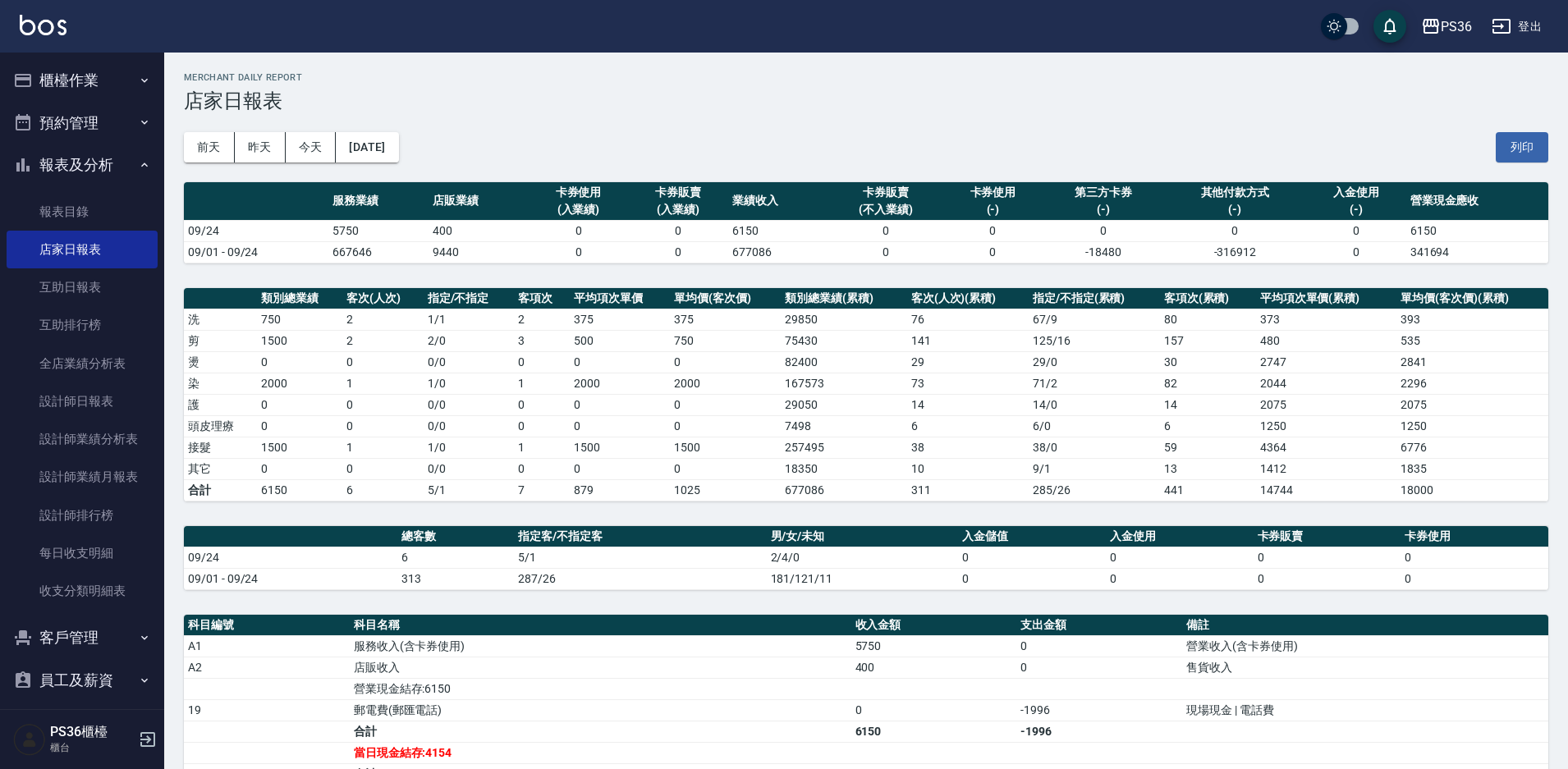
click at [1422, 583] on td "0" at bounding box center [1474, 578] width 147 height 21
